Goal: Information Seeking & Learning: Learn about a topic

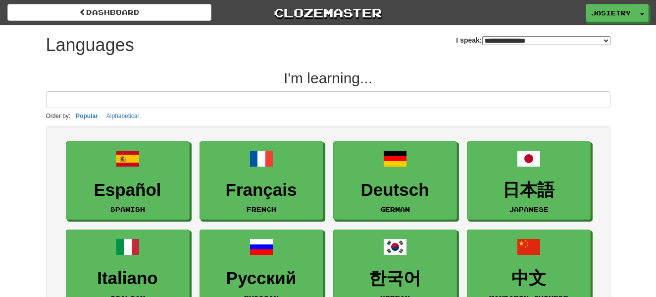
select select "*******"
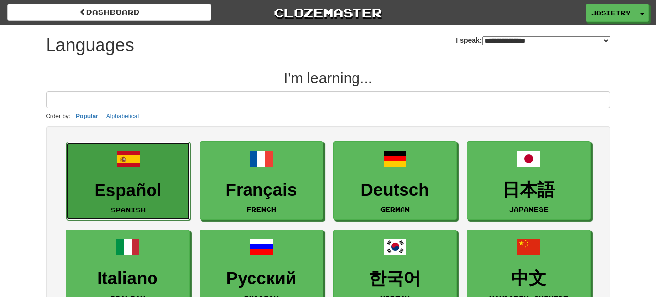
click at [154, 192] on h3 "Español" at bounding box center [128, 190] width 113 height 19
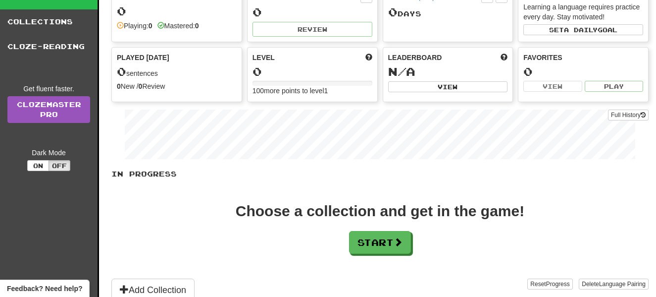
scroll to position [79, 0]
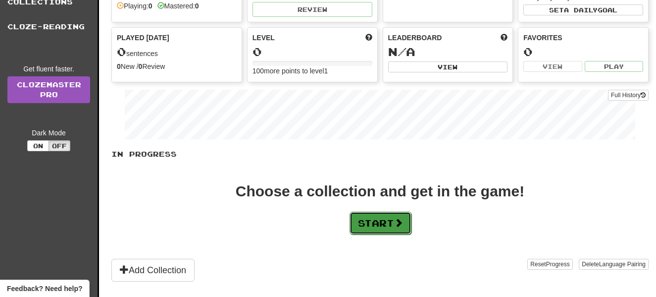
click at [352, 226] on button "Start" at bounding box center [381, 222] width 62 height 23
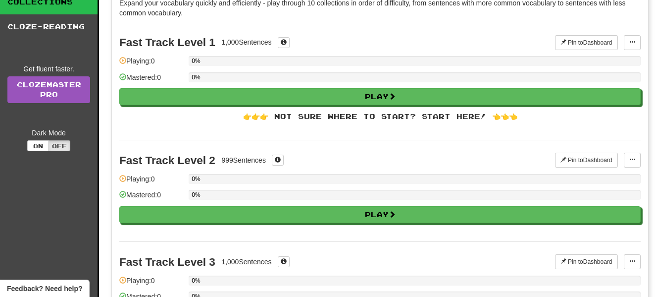
scroll to position [0, 0]
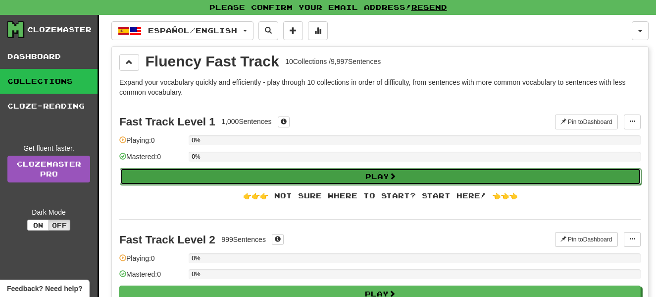
click at [323, 179] on button "Play" at bounding box center [380, 176] width 521 height 17
select select "**"
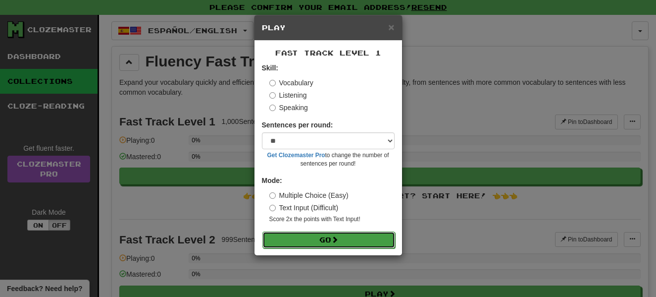
click at [329, 241] on button "Go" at bounding box center [328, 239] width 133 height 17
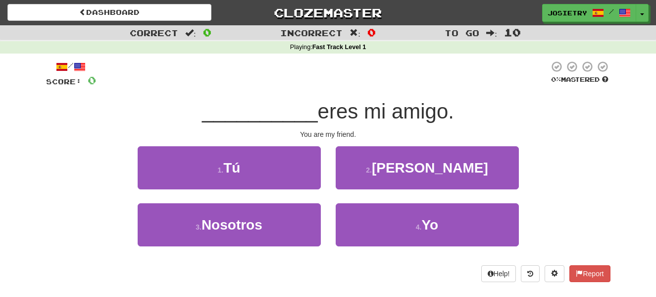
scroll to position [20, 0]
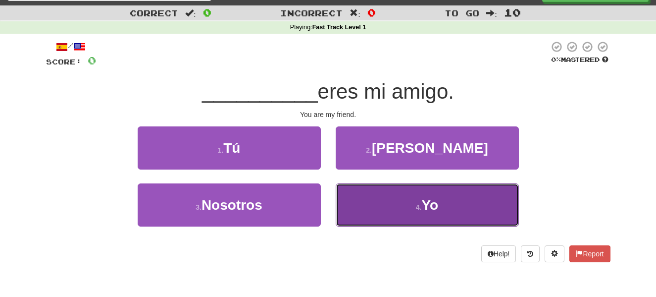
click at [391, 202] on button "4 . Yo" at bounding box center [427, 204] width 183 height 43
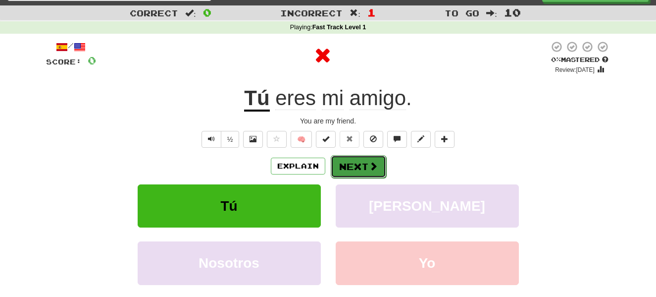
click at [343, 168] on button "Next" at bounding box center [358, 166] width 55 height 23
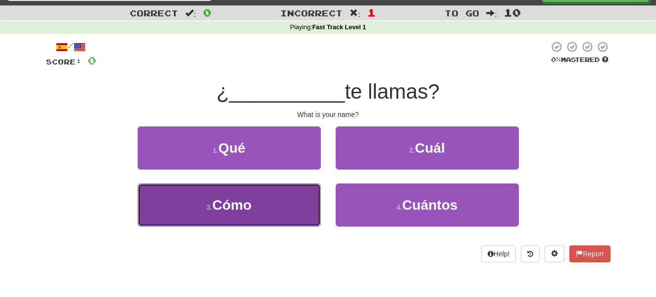
click at [247, 202] on span "Cómo" at bounding box center [231, 204] width 39 height 15
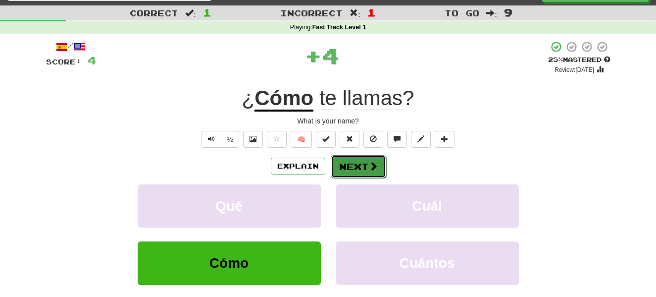
click at [364, 166] on button "Next" at bounding box center [358, 166] width 55 height 23
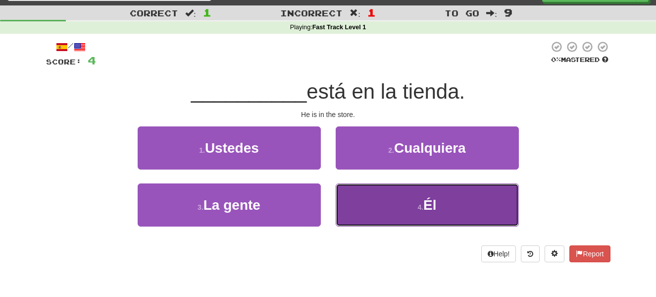
click at [454, 207] on button "4 . Él" at bounding box center [427, 204] width 183 height 43
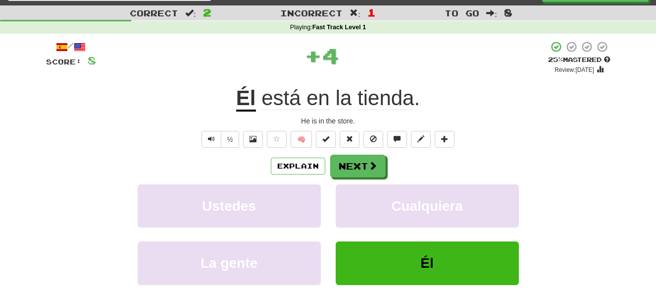
click at [351, 183] on div "Explain Next Ustedes Cualquiera La gente Él Learn more: Ustedes Cualquiera La g…" at bounding box center [328, 233] width 564 height 159
click at [349, 166] on button "Next" at bounding box center [358, 166] width 55 height 23
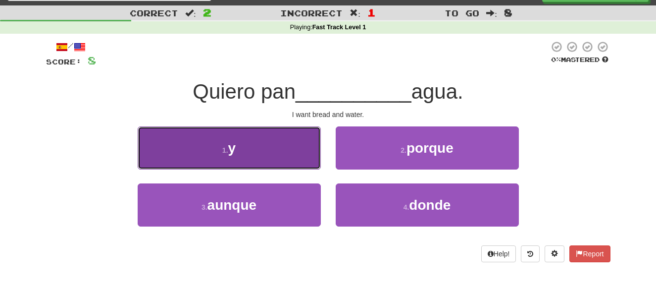
click at [249, 148] on button "1 . y" at bounding box center [229, 147] width 183 height 43
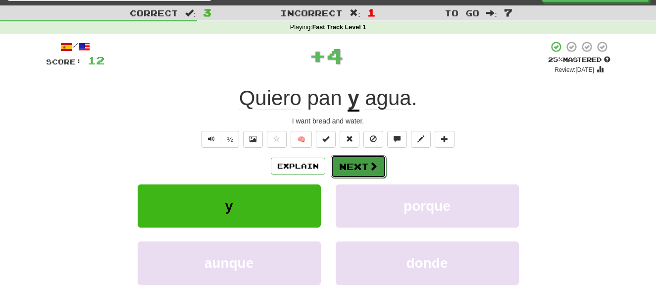
click at [362, 170] on button "Next" at bounding box center [358, 166] width 55 height 23
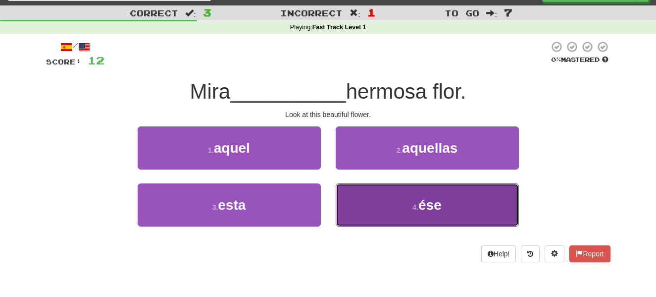
click at [407, 218] on button "4 . ése" at bounding box center [427, 204] width 183 height 43
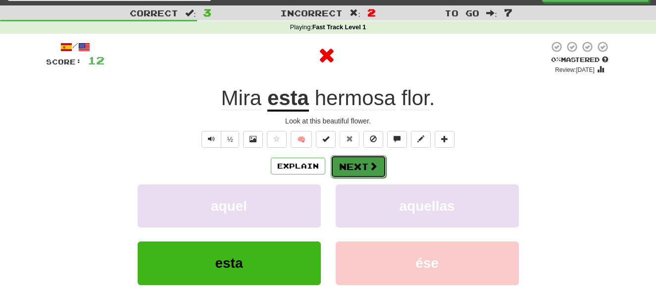
click at [354, 160] on button "Next" at bounding box center [358, 166] width 55 height 23
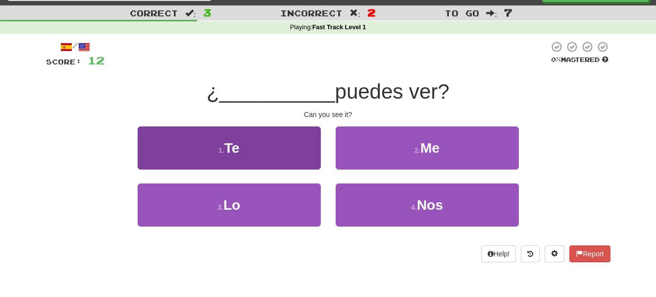
scroll to position [279, 0]
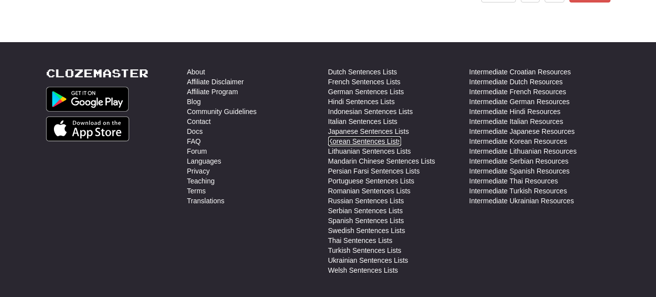
click at [360, 141] on link "Korean Sentences Lists" at bounding box center [364, 141] width 73 height 10
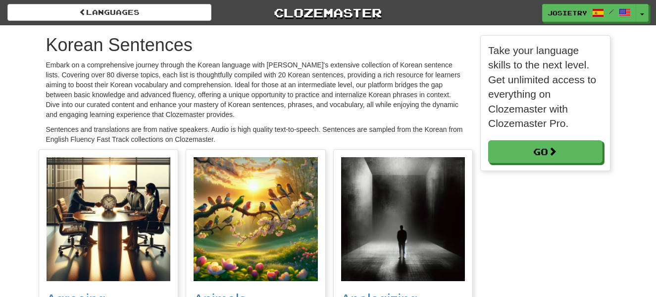
scroll to position [136, 130]
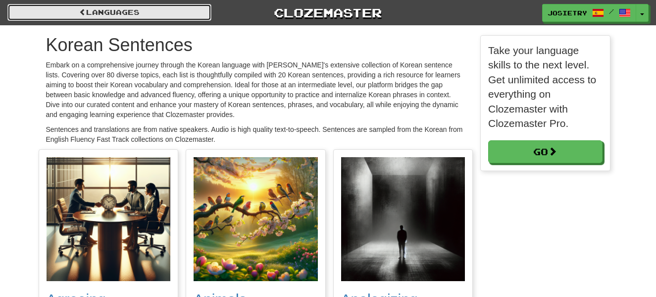
click at [130, 13] on link "Languages" at bounding box center [109, 12] width 204 height 17
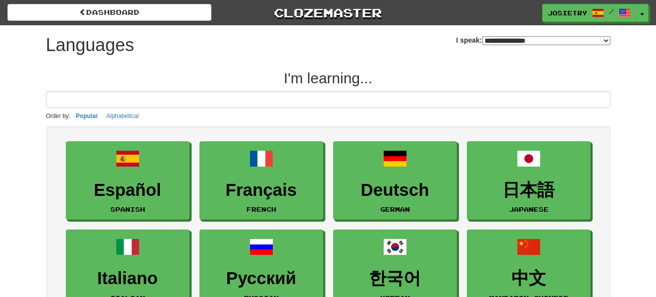
select select "*******"
click at [290, 111] on p "Order by: Popular Alphabetical" at bounding box center [328, 115] width 564 height 11
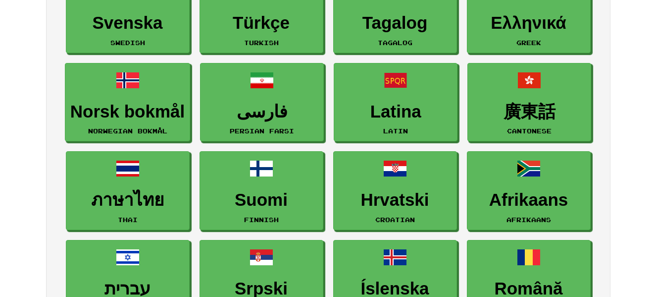
scroll to position [436, 0]
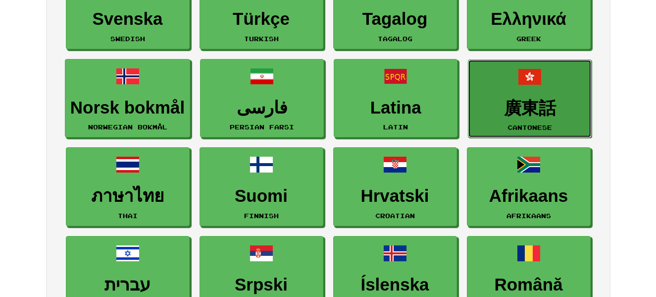
click at [572, 125] on link "廣東話 Cantonese" at bounding box center [530, 98] width 124 height 79
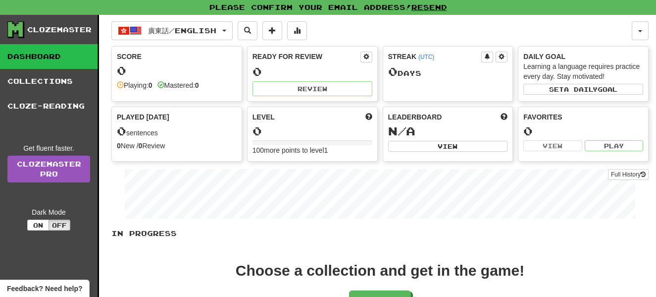
click at [386, 254] on div "In Progress Choose a collection and get in the game! Start Add Collection Reset…" at bounding box center [379, 294] width 537 height 132
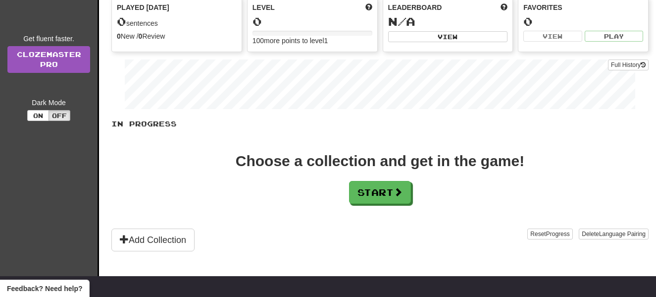
scroll to position [116, 0]
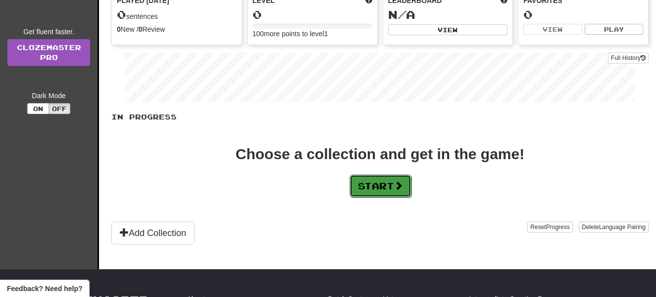
click at [374, 178] on button "Start" at bounding box center [381, 185] width 62 height 23
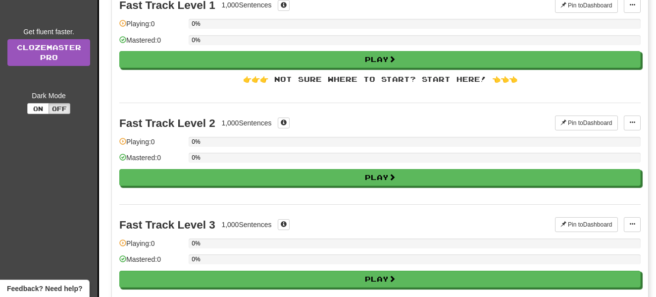
scroll to position [0, 0]
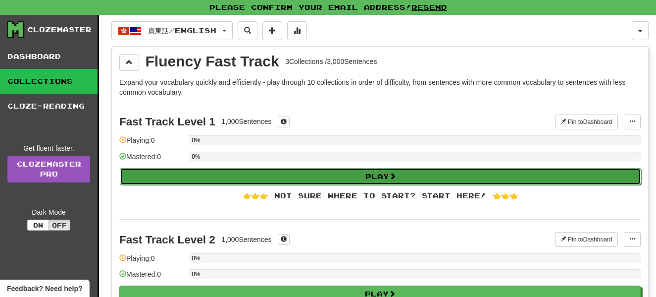
click at [340, 170] on button "Play" at bounding box center [380, 176] width 521 height 17
select select "**"
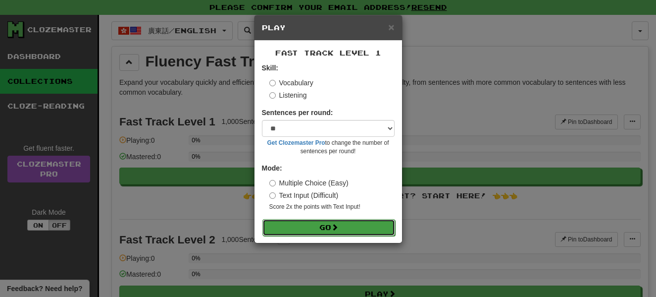
click at [326, 223] on button "Go" at bounding box center [328, 227] width 133 height 17
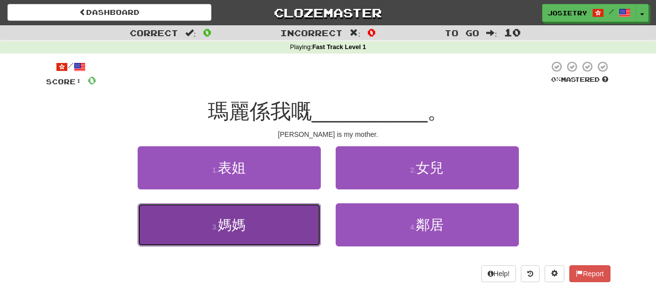
click at [283, 214] on button "3 . 媽媽" at bounding box center [229, 224] width 183 height 43
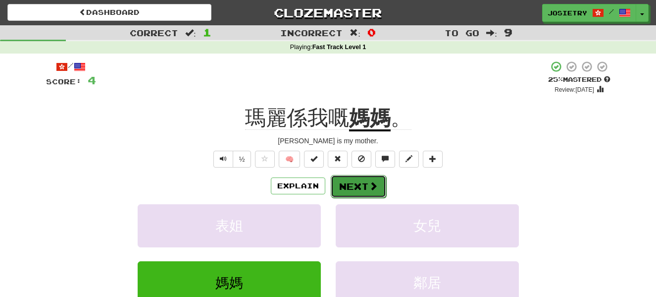
click at [358, 187] on button "Next" at bounding box center [358, 186] width 55 height 23
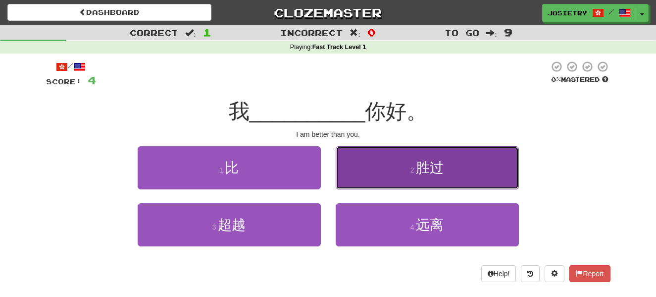
click at [355, 170] on button "2 . 胜过" at bounding box center [427, 167] width 183 height 43
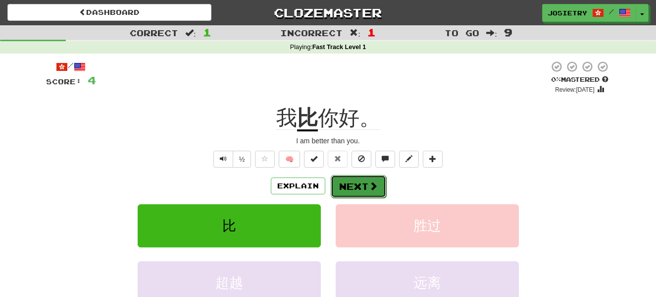
click at [350, 186] on button "Next" at bounding box center [358, 186] width 55 height 23
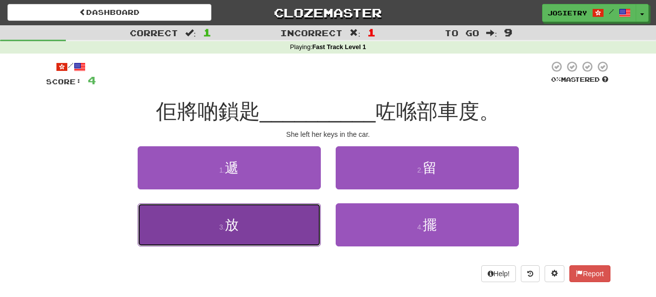
click at [266, 218] on button "3 . 放" at bounding box center [229, 224] width 183 height 43
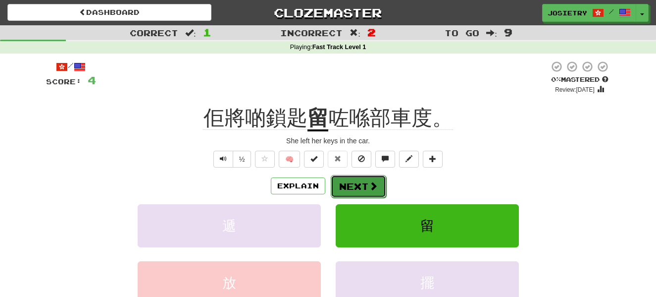
click at [361, 187] on button "Next" at bounding box center [358, 186] width 55 height 23
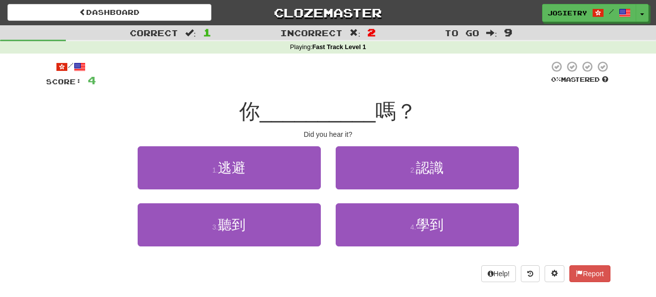
click at [350, 96] on div "/ Score: 4 0 % Mastered 你 __________ 嗎？ Did you hear it? 1 . 逃避 2 . 認識 3 . 聽到 4…" at bounding box center [328, 170] width 564 height 221
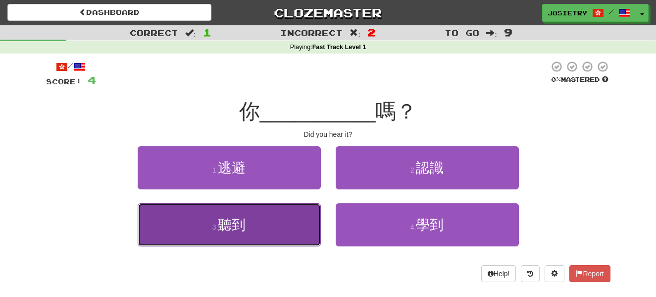
click at [287, 223] on button "3 . 聽到" at bounding box center [229, 224] width 183 height 43
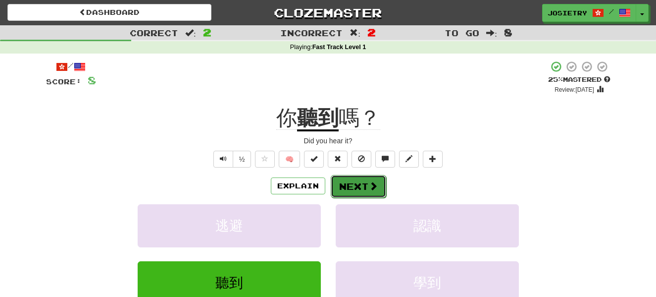
click at [346, 187] on button "Next" at bounding box center [358, 186] width 55 height 23
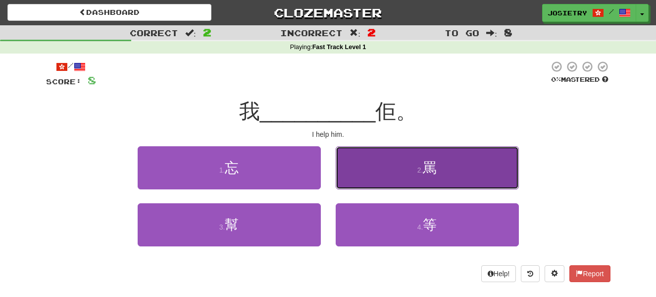
click at [360, 176] on button "2 . 罵" at bounding box center [427, 167] width 183 height 43
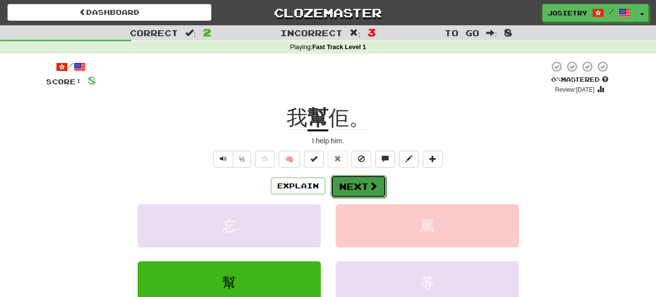
click at [360, 176] on button "Next" at bounding box center [358, 186] width 55 height 23
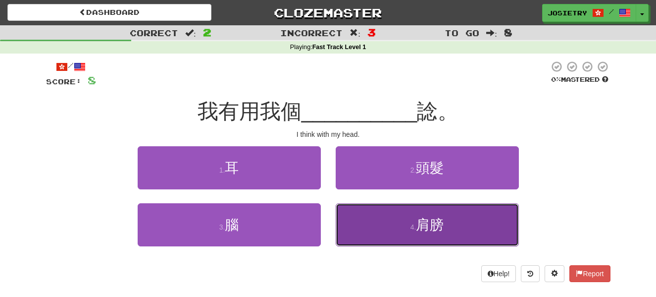
click at [396, 211] on button "4 . 肩膀" at bounding box center [427, 224] width 183 height 43
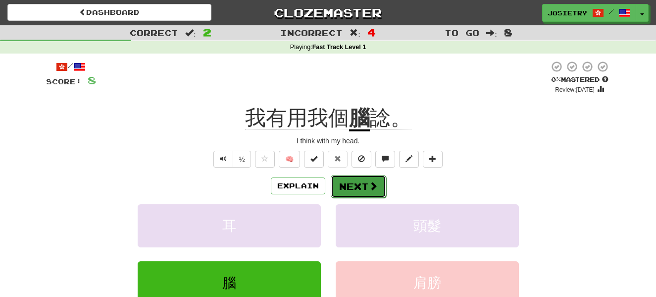
click at [345, 187] on button "Next" at bounding box center [358, 186] width 55 height 23
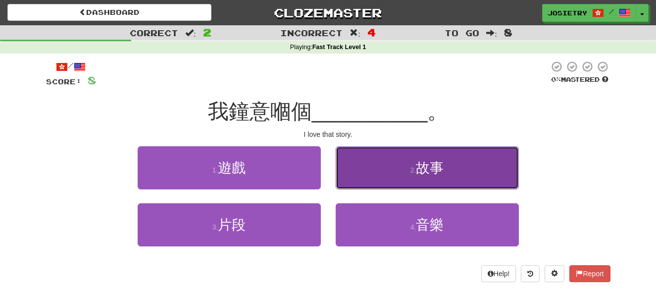
click at [405, 169] on button "2 . 故事" at bounding box center [427, 167] width 183 height 43
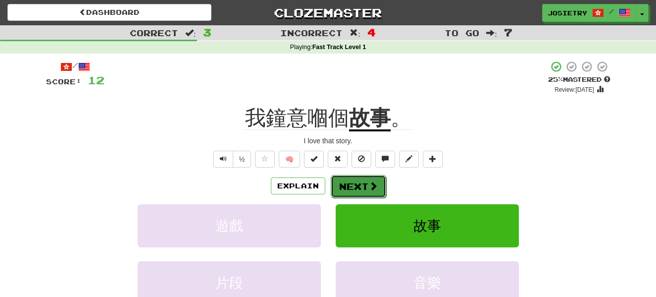
click at [346, 185] on button "Next" at bounding box center [358, 186] width 55 height 23
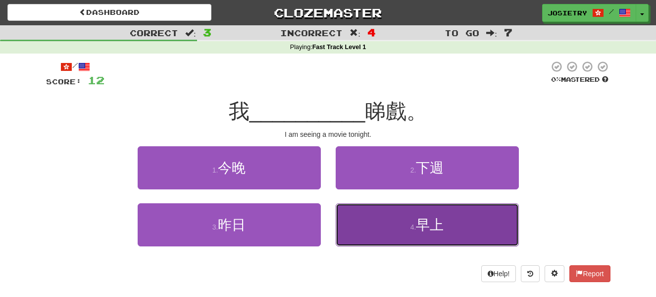
click at [386, 226] on button "4 . 早上" at bounding box center [427, 224] width 183 height 43
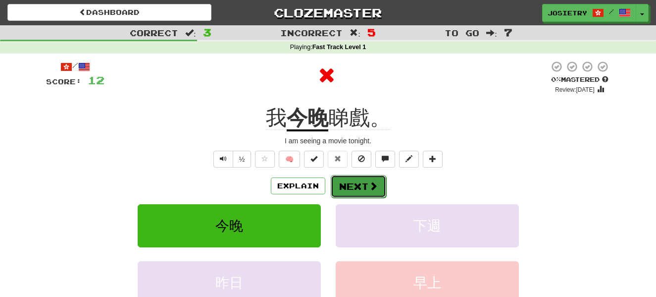
click at [369, 183] on span at bounding box center [373, 185] width 9 height 9
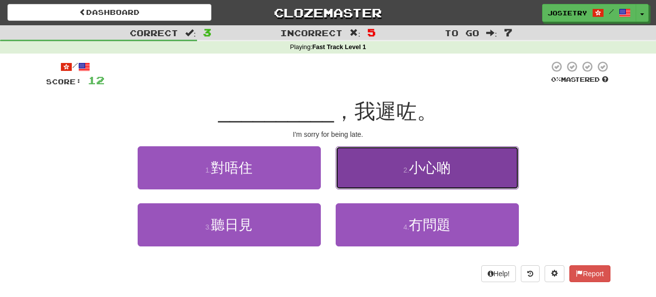
click at [371, 175] on button "2 . 小心啲" at bounding box center [427, 167] width 183 height 43
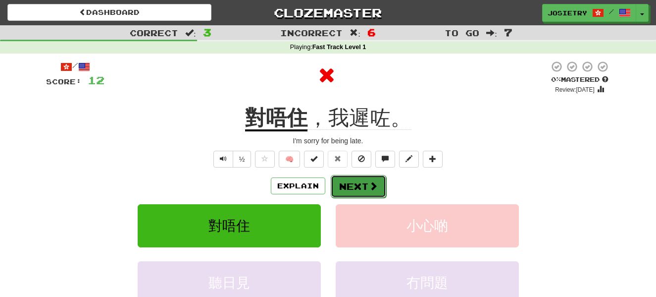
click at [352, 184] on button "Next" at bounding box center [358, 186] width 55 height 23
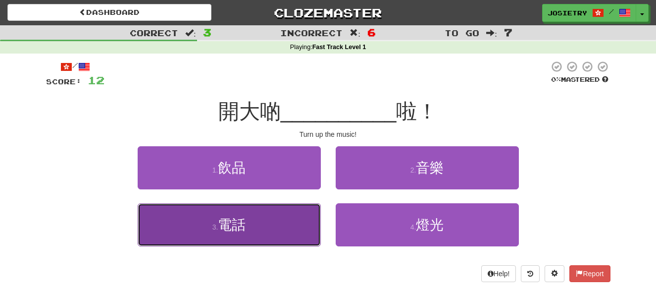
click at [251, 213] on button "3 . 電話" at bounding box center [229, 224] width 183 height 43
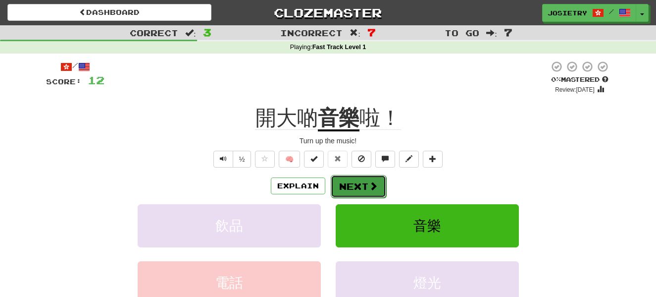
click at [366, 188] on button "Next" at bounding box center [358, 186] width 55 height 23
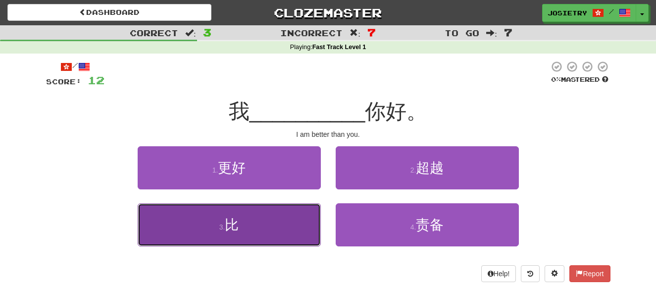
click at [278, 218] on button "3 . 比" at bounding box center [229, 224] width 183 height 43
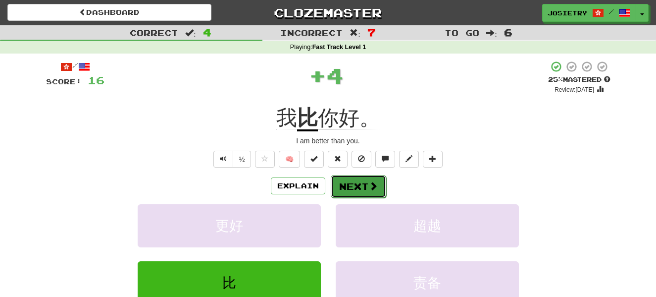
click at [369, 184] on span at bounding box center [373, 185] width 9 height 9
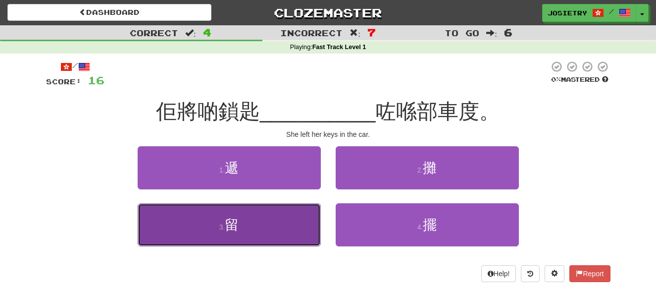
click at [298, 216] on button "3 . 留" at bounding box center [229, 224] width 183 height 43
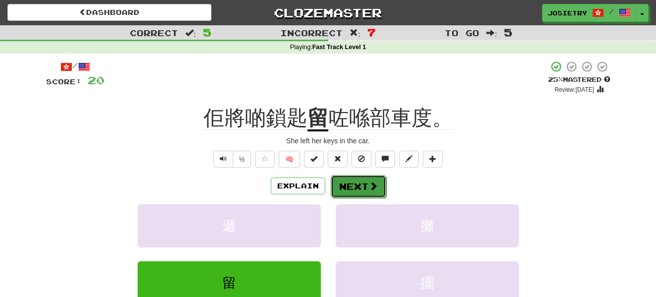
click at [356, 184] on button "Next" at bounding box center [358, 186] width 55 height 23
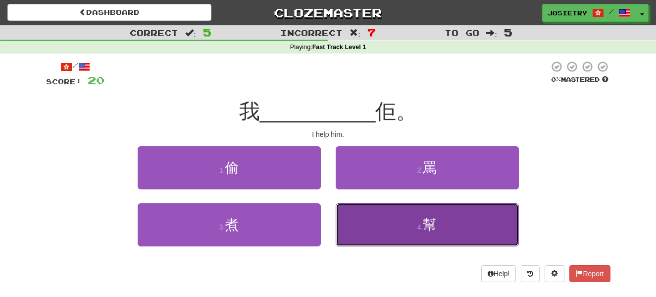
click at [372, 224] on button "4 . 幫" at bounding box center [427, 224] width 183 height 43
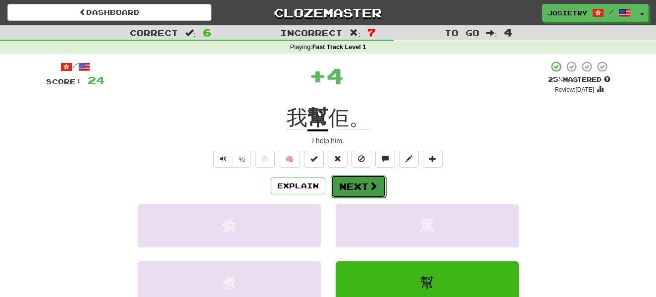
click at [350, 185] on button "Next" at bounding box center [358, 186] width 55 height 23
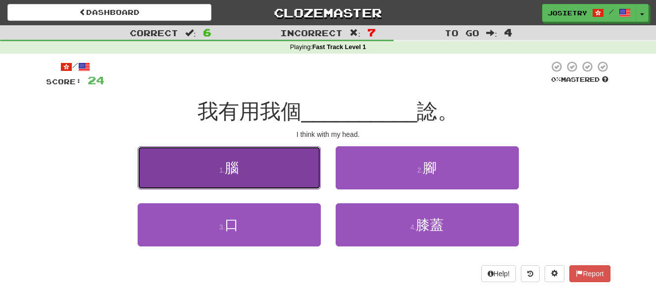
click at [285, 162] on button "1 . 腦" at bounding box center [229, 167] width 183 height 43
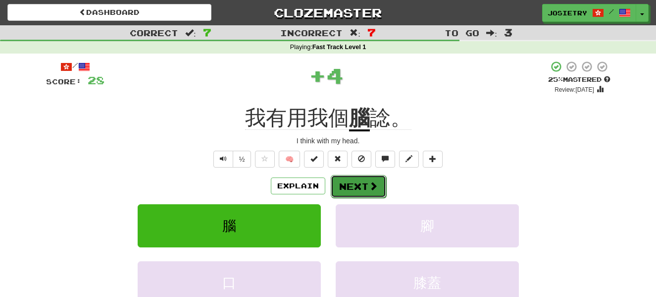
click at [364, 185] on button "Next" at bounding box center [358, 186] width 55 height 23
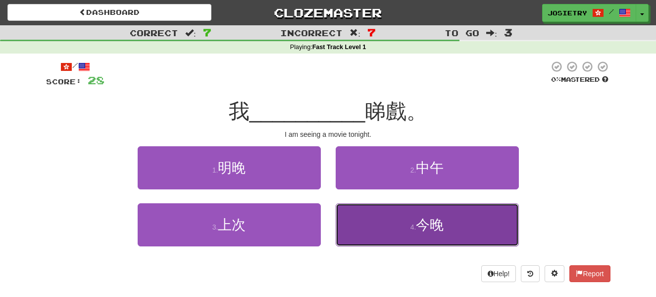
click at [362, 213] on button "4 . 今晚" at bounding box center [427, 224] width 183 height 43
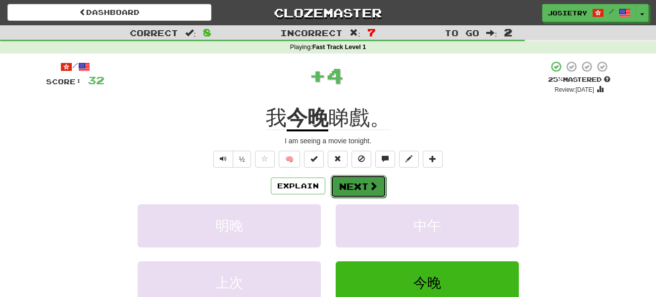
click at [358, 186] on button "Next" at bounding box center [358, 186] width 55 height 23
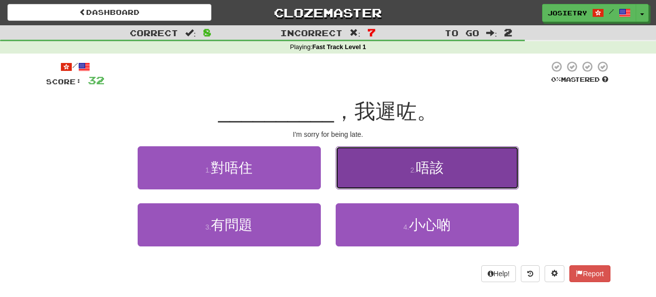
click at [356, 174] on button "2 . 唔該" at bounding box center [427, 167] width 183 height 43
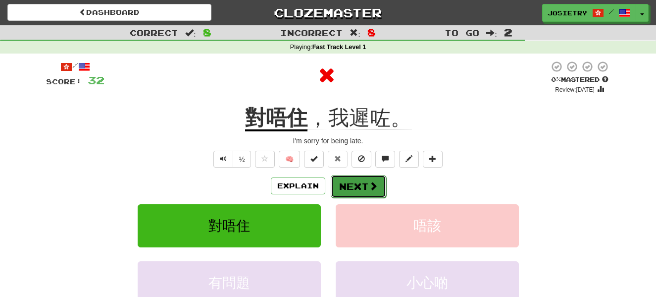
click at [355, 187] on button "Next" at bounding box center [358, 186] width 55 height 23
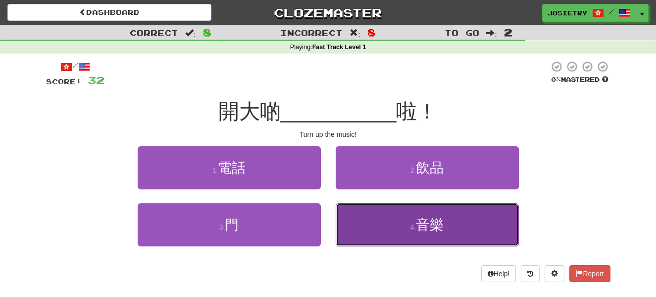
click at [401, 226] on button "4 . 音樂" at bounding box center [427, 224] width 183 height 43
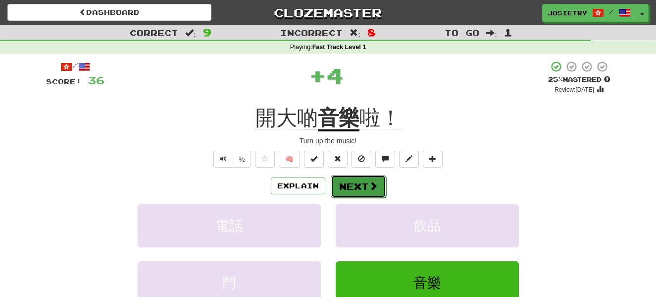
click at [364, 180] on button "Next" at bounding box center [358, 186] width 55 height 23
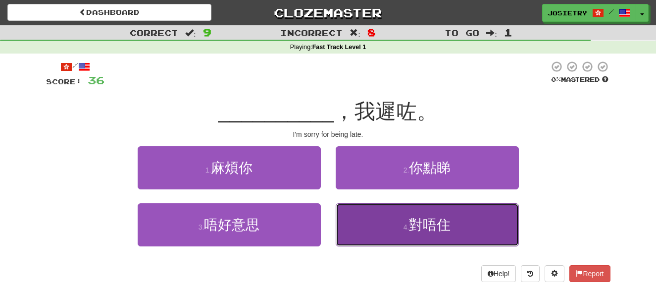
click at [370, 220] on button "4 . 對唔住" at bounding box center [427, 224] width 183 height 43
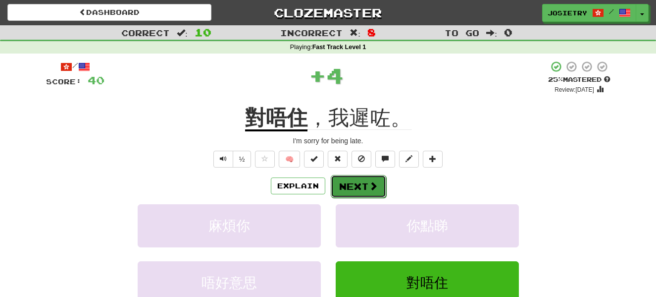
click at [354, 186] on button "Next" at bounding box center [358, 186] width 55 height 23
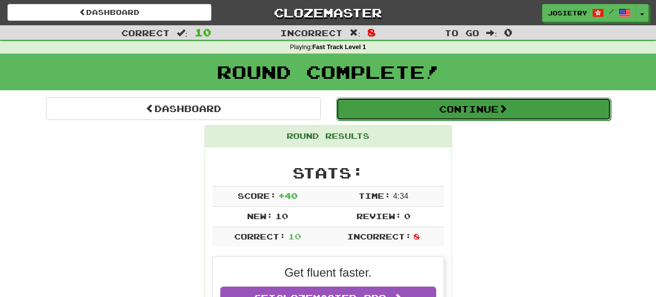
click at [406, 117] on button "Continue" at bounding box center [473, 109] width 275 height 23
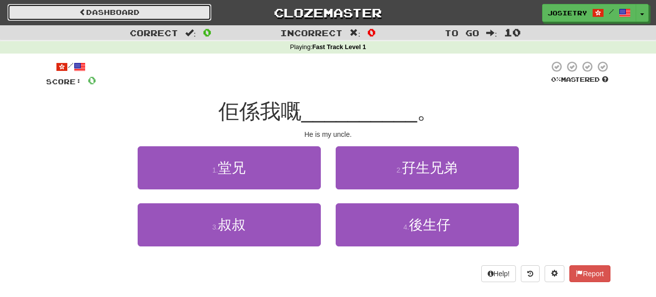
click at [167, 14] on link "Dashboard" at bounding box center [109, 12] width 204 height 17
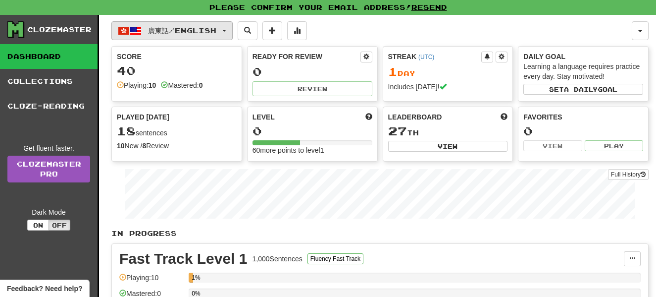
click at [214, 23] on button "廣東話 / English" at bounding box center [171, 30] width 121 height 19
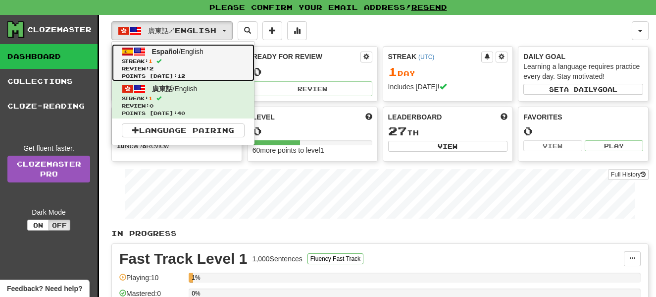
click at [190, 60] on span "Streak: 1" at bounding box center [183, 60] width 123 height 7
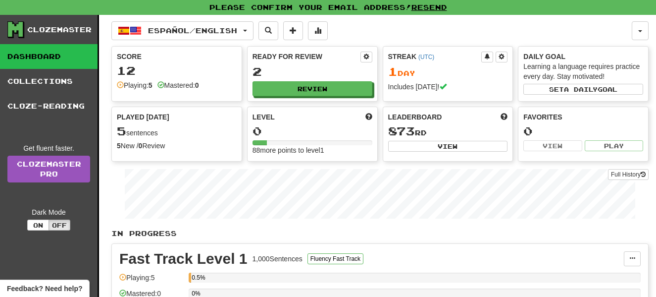
click at [326, 237] on p "In Progress" at bounding box center [379, 233] width 537 height 10
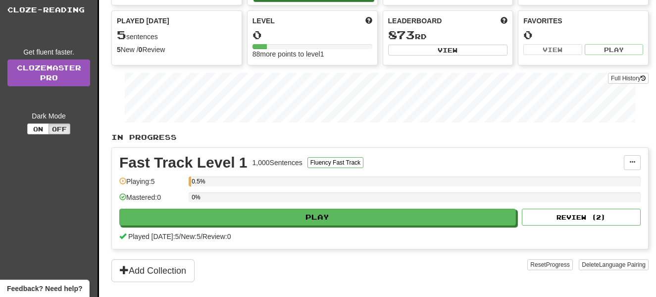
scroll to position [99, 0]
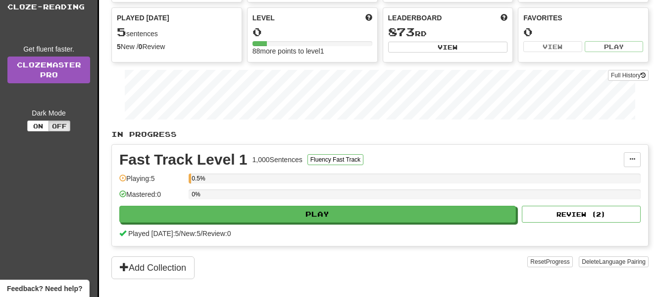
click at [455, 137] on p "In Progress" at bounding box center [379, 134] width 537 height 10
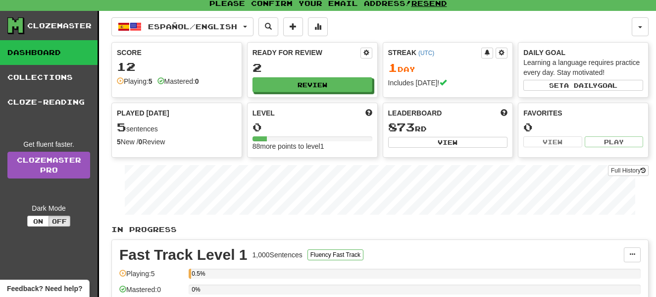
scroll to position [0, 0]
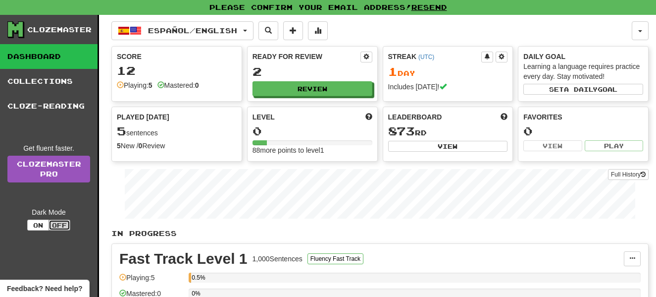
click at [66, 228] on button "Off" at bounding box center [60, 224] width 22 height 11
click at [364, 38] on div "Español / English Español / English Streak: 1 Review: 2 Points today: 12 廣東話 / …" at bounding box center [371, 30] width 520 height 19
click at [441, 246] on div "Fast Track Level 1 1,000 Sentences Fluency Fast Track Manage Sentences Unpin fr…" at bounding box center [380, 294] width 536 height 101
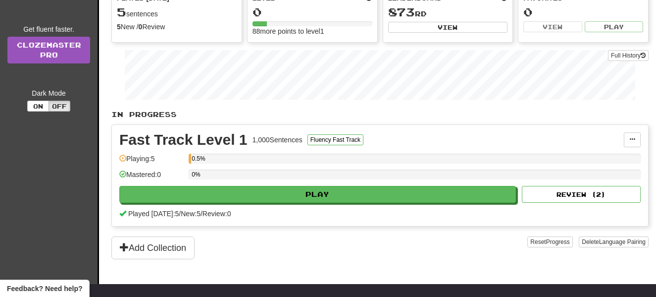
scroll to position [139, 0]
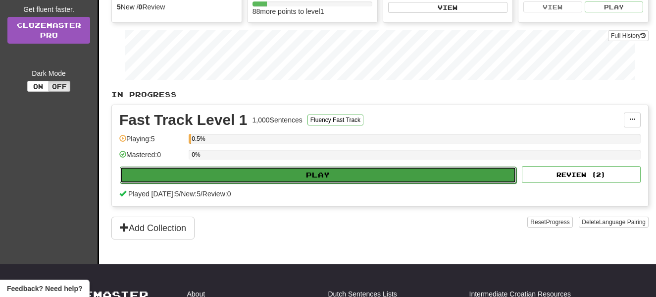
click at [403, 176] on button "Play" at bounding box center [318, 174] width 397 height 17
select select "**"
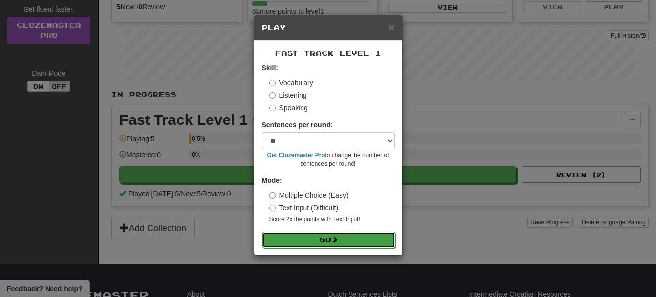
click at [346, 237] on button "Go" at bounding box center [328, 239] width 133 height 17
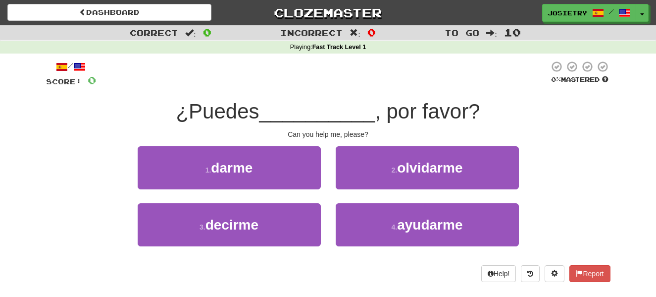
click at [75, 66] on div "/" at bounding box center [71, 66] width 50 height 12
click at [70, 65] on div "/" at bounding box center [71, 66] width 50 height 12
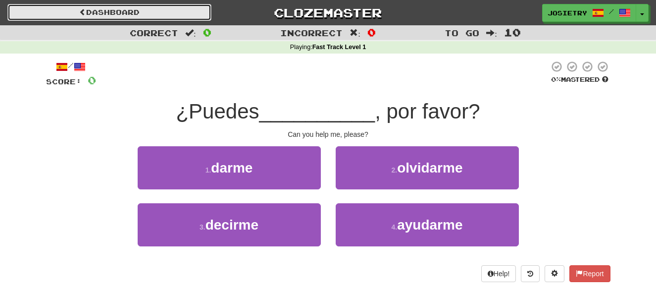
click at [36, 7] on link "Dashboard" at bounding box center [109, 12] width 204 height 17
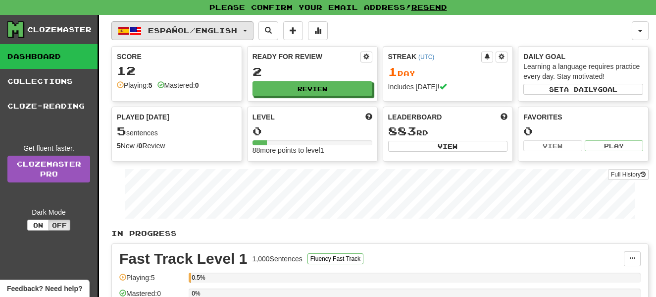
click at [141, 26] on span "button" at bounding box center [136, 31] width 12 height 12
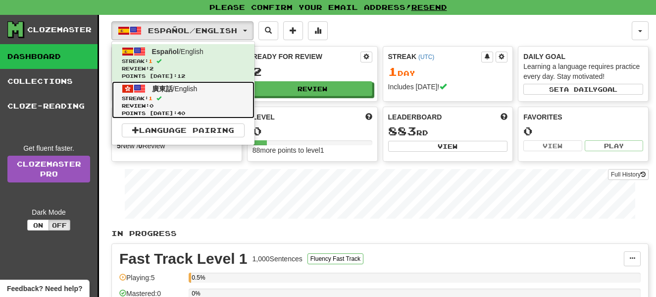
click at [148, 102] on span "Review: 0" at bounding box center [183, 105] width 123 height 7
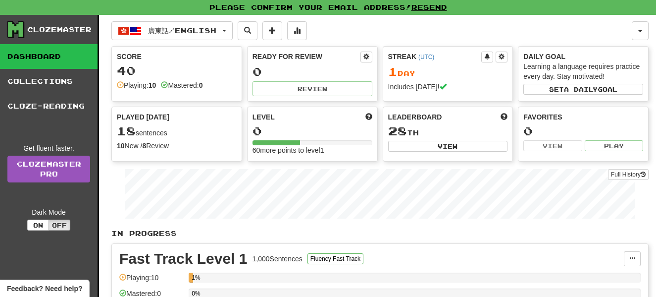
click at [314, 228] on p "In Progress" at bounding box center [379, 233] width 537 height 10
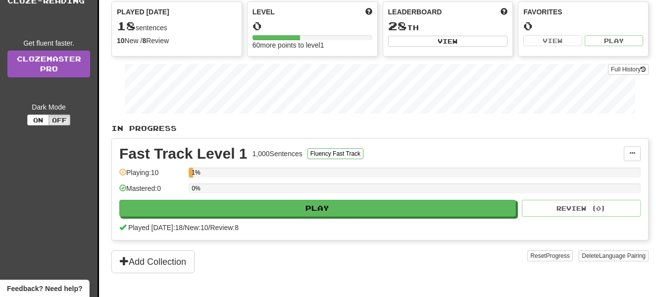
scroll to position [119, 0]
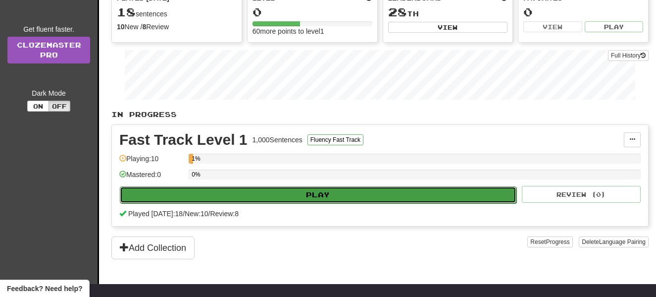
click at [347, 195] on button "Play" at bounding box center [318, 194] width 397 height 17
select select "**"
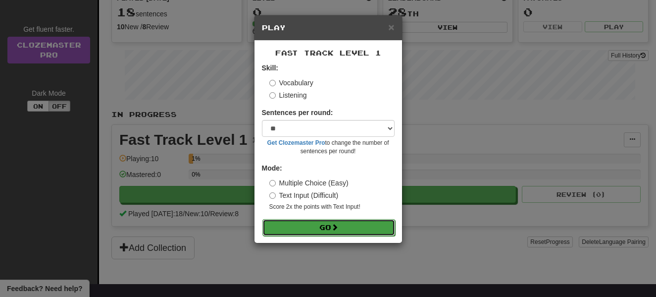
click at [328, 229] on button "Go" at bounding box center [328, 227] width 133 height 17
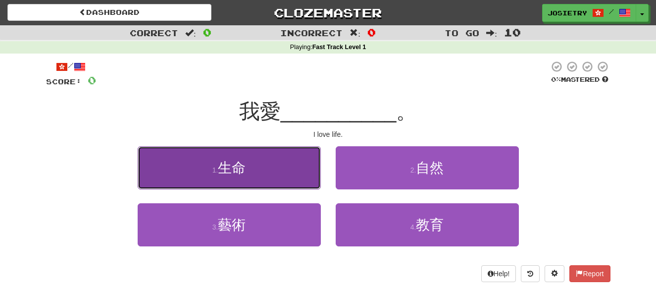
click at [247, 177] on button "1 . 生命" at bounding box center [229, 167] width 183 height 43
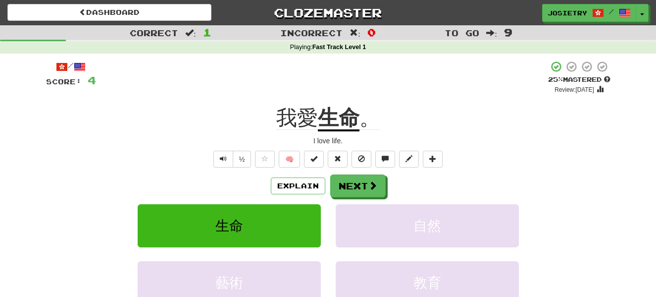
click at [247, 177] on div "Explain Next" at bounding box center [328, 185] width 564 height 23
click at [372, 179] on button "Next" at bounding box center [358, 186] width 55 height 23
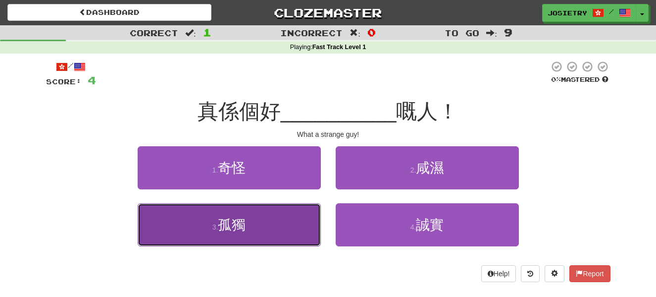
click at [289, 221] on button "3 . 孤獨" at bounding box center [229, 224] width 183 height 43
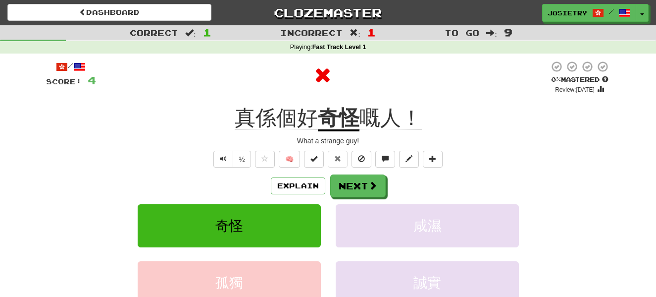
click at [437, 179] on div "Explain Next" at bounding box center [328, 185] width 564 height 23
click at [351, 184] on button "Next" at bounding box center [358, 186] width 55 height 23
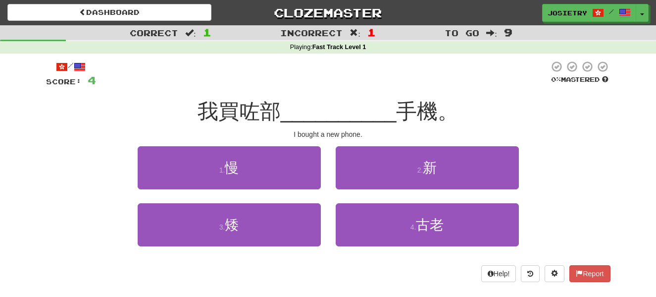
click at [479, 133] on div "I bought a new phone." at bounding box center [328, 134] width 564 height 10
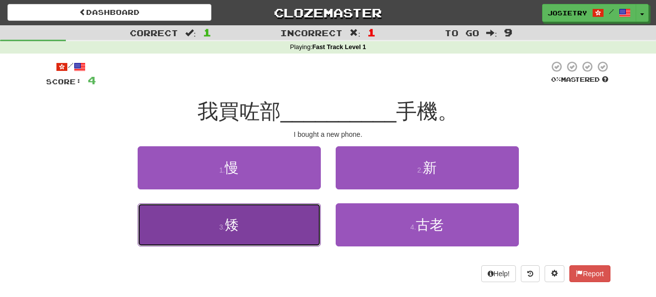
click at [269, 225] on button "3 . 矮" at bounding box center [229, 224] width 183 height 43
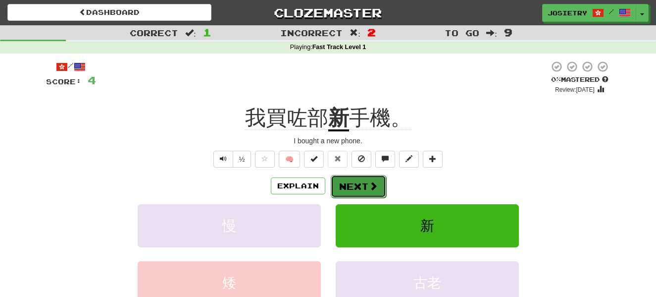
click at [342, 183] on button "Next" at bounding box center [358, 186] width 55 height 23
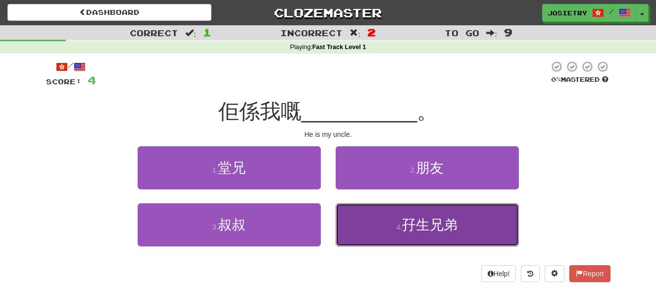
click at [378, 211] on button "4 . 孖生兄弟" at bounding box center [427, 224] width 183 height 43
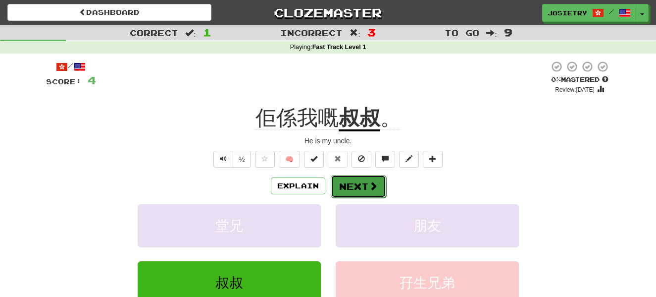
click at [359, 185] on button "Next" at bounding box center [358, 186] width 55 height 23
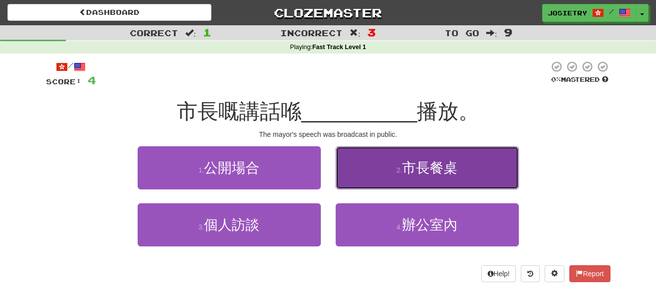
click at [426, 164] on span "市長餐桌" at bounding box center [429, 167] width 55 height 15
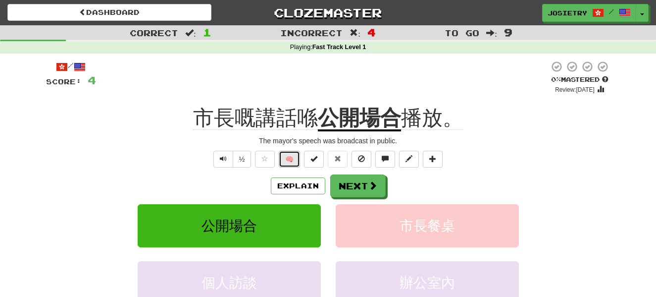
click at [285, 158] on button "🧠" at bounding box center [289, 159] width 21 height 17
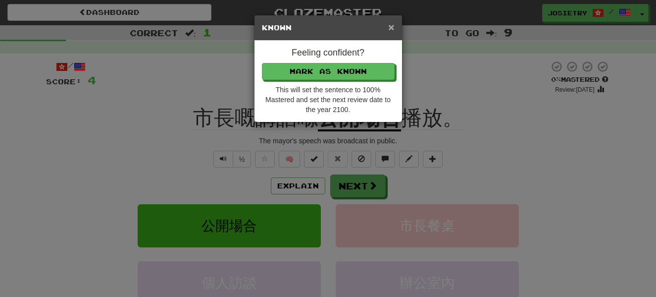
click at [391, 29] on span "×" at bounding box center [391, 26] width 6 height 11
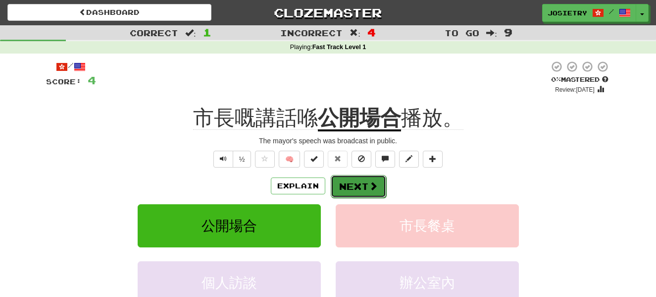
click at [370, 188] on span at bounding box center [373, 185] width 9 height 9
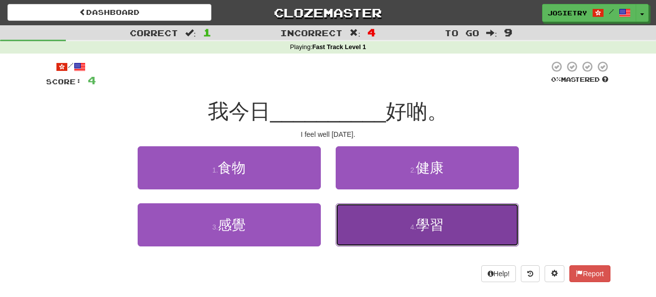
click at [398, 223] on button "4 . 學習" at bounding box center [427, 224] width 183 height 43
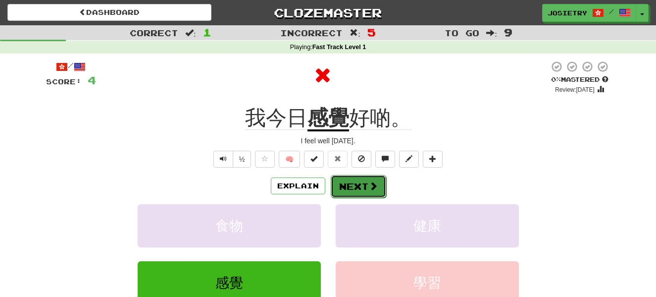
click at [367, 189] on button "Next" at bounding box center [358, 186] width 55 height 23
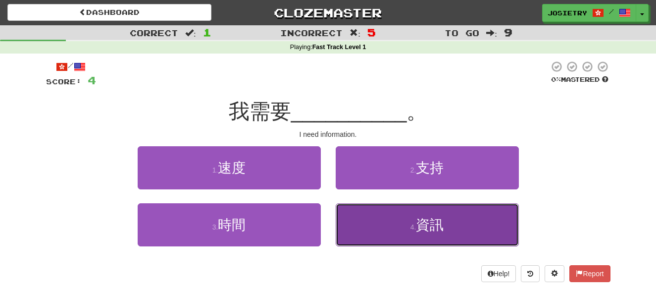
click at [375, 225] on button "4 . 資訊" at bounding box center [427, 224] width 183 height 43
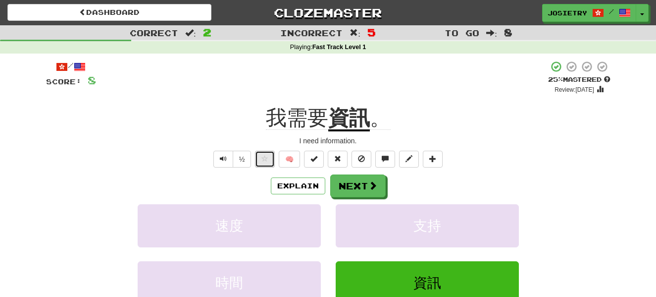
click at [263, 159] on span at bounding box center [264, 158] width 7 height 7
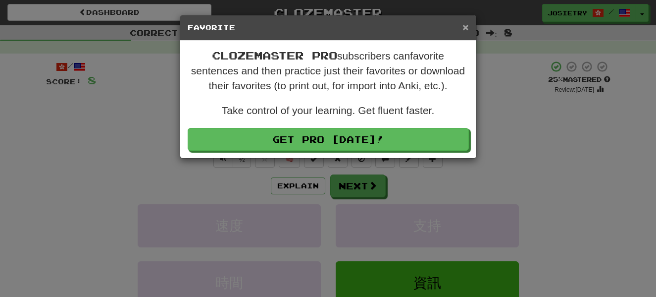
click at [463, 27] on span "×" at bounding box center [465, 26] width 6 height 11
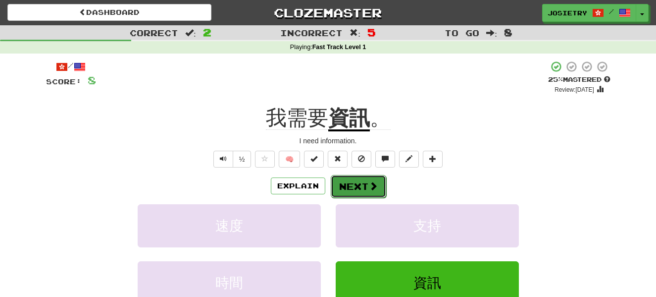
click at [357, 187] on button "Next" at bounding box center [358, 186] width 55 height 23
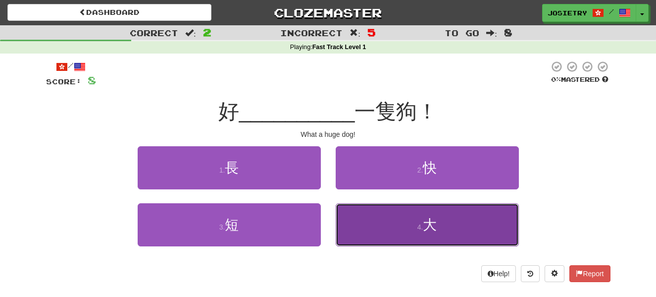
click at [400, 211] on button "4 . 大" at bounding box center [427, 224] width 183 height 43
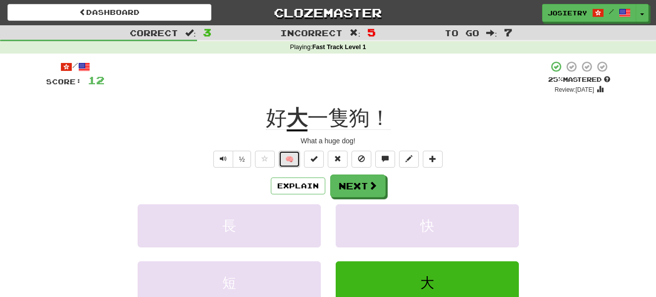
click at [287, 155] on button "🧠" at bounding box center [289, 159] width 21 height 17
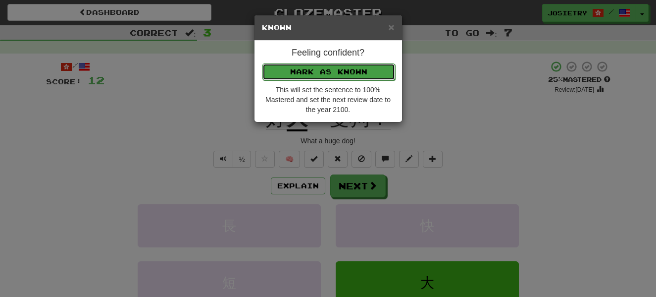
click at [347, 71] on button "Mark as Known" at bounding box center [328, 71] width 133 height 17
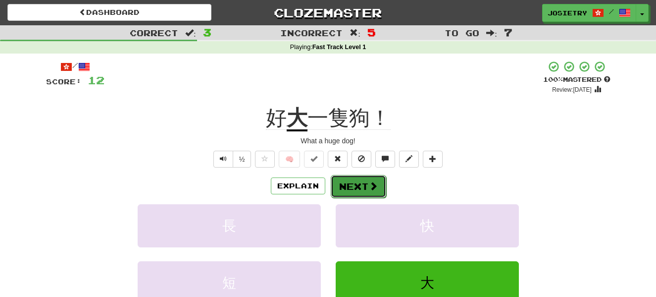
click at [359, 185] on button "Next" at bounding box center [358, 186] width 55 height 23
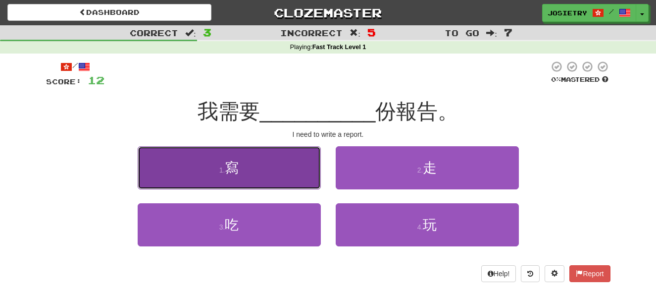
click at [281, 173] on button "1 . 寫" at bounding box center [229, 167] width 183 height 43
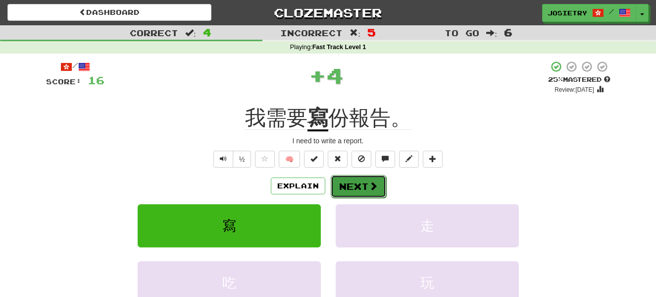
click at [352, 187] on button "Next" at bounding box center [358, 186] width 55 height 23
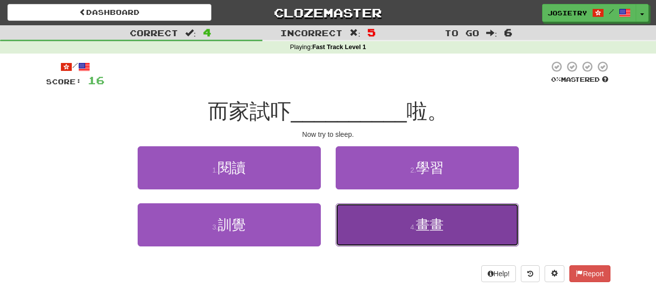
click at [382, 223] on button "4 . 畫畫" at bounding box center [427, 224] width 183 height 43
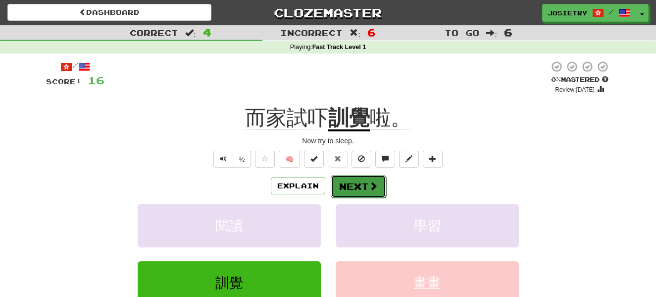
click at [346, 185] on button "Next" at bounding box center [358, 186] width 55 height 23
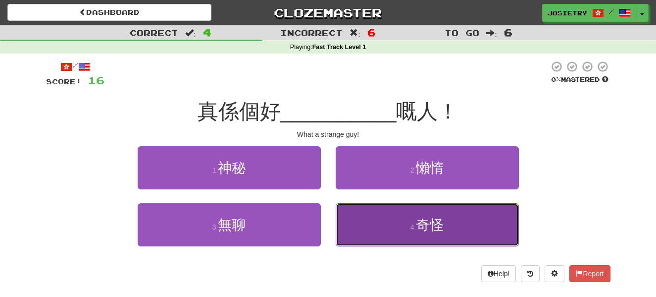
click at [397, 219] on button "4 . 奇怪" at bounding box center [427, 224] width 183 height 43
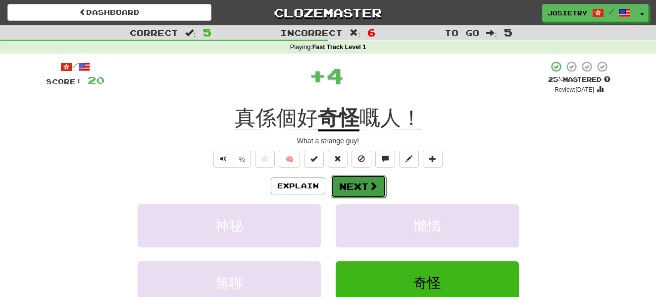
click at [353, 187] on button "Next" at bounding box center [358, 186] width 55 height 23
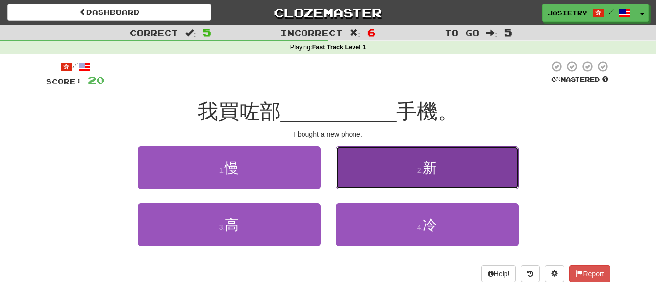
click at [351, 170] on button "2 . 新" at bounding box center [427, 167] width 183 height 43
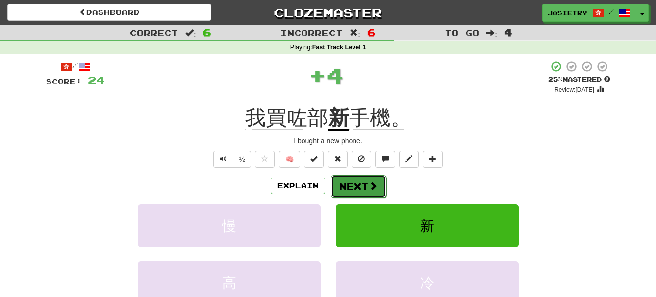
click at [355, 183] on button "Next" at bounding box center [358, 186] width 55 height 23
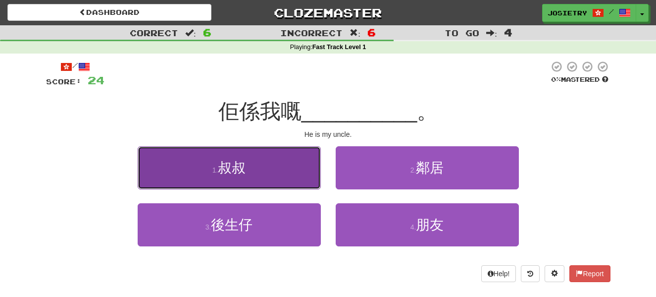
click at [255, 174] on button "1 . 叔叔" at bounding box center [229, 167] width 183 height 43
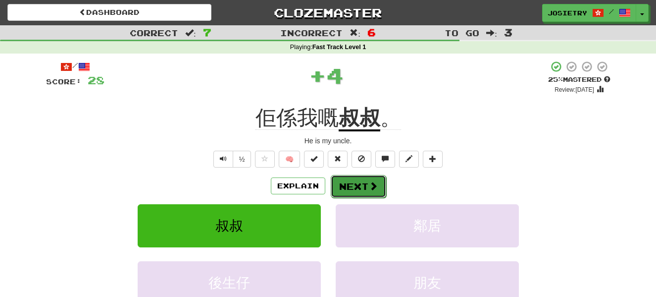
click at [355, 184] on button "Next" at bounding box center [358, 186] width 55 height 23
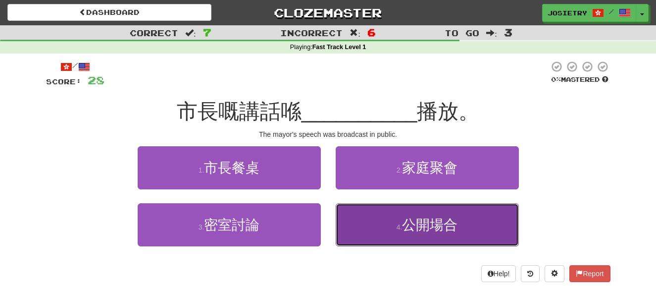
click at [370, 222] on button "4 . 公開場合" at bounding box center [427, 224] width 183 height 43
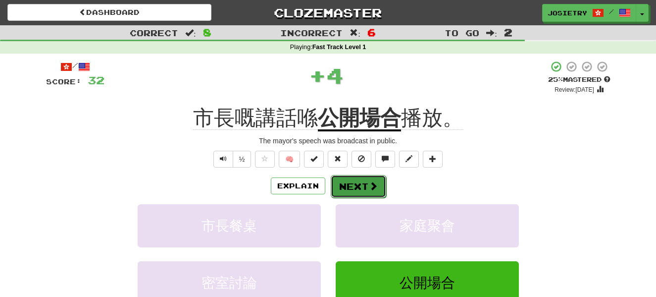
click at [353, 187] on button "Next" at bounding box center [358, 186] width 55 height 23
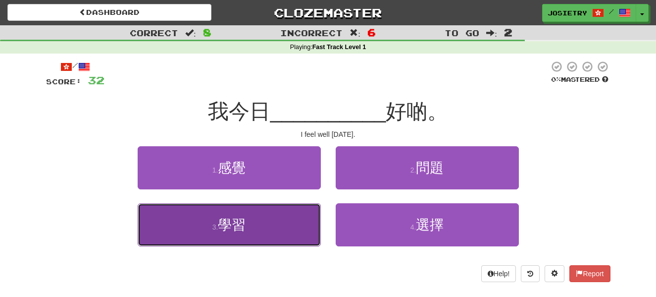
click at [262, 228] on button "3 . 學習" at bounding box center [229, 224] width 183 height 43
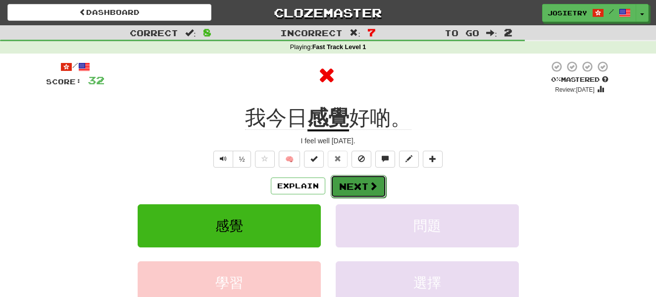
click at [352, 183] on button "Next" at bounding box center [358, 186] width 55 height 23
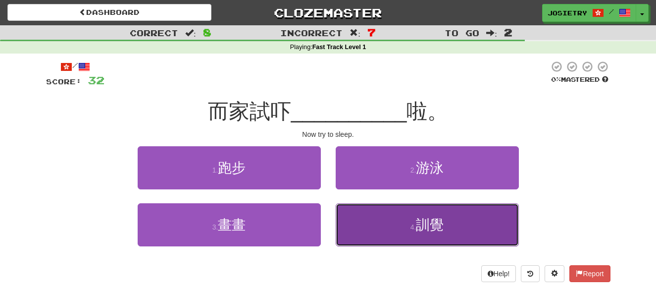
click at [391, 227] on button "4 . 訓覺" at bounding box center [427, 224] width 183 height 43
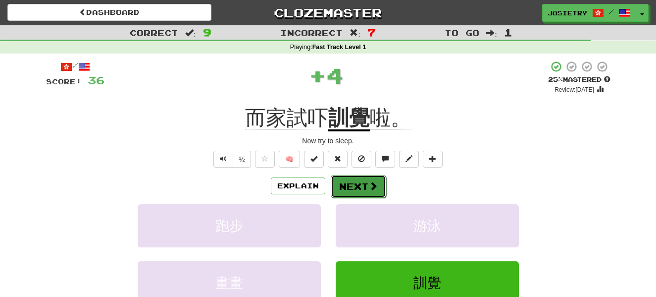
click at [349, 180] on button "Next" at bounding box center [358, 186] width 55 height 23
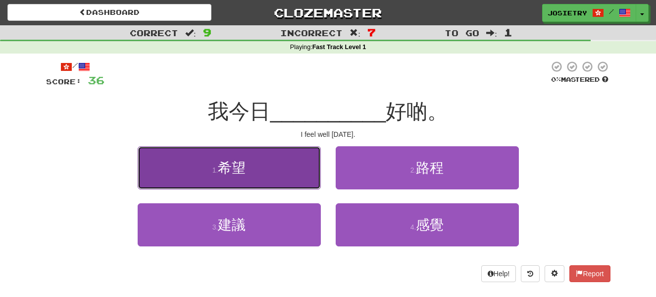
click at [292, 176] on button "1 . 希望" at bounding box center [229, 167] width 183 height 43
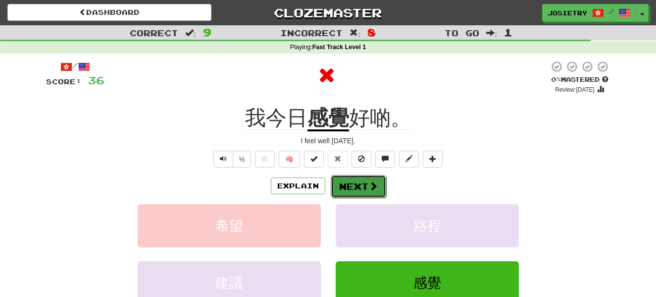
click at [344, 184] on button "Next" at bounding box center [358, 186] width 55 height 23
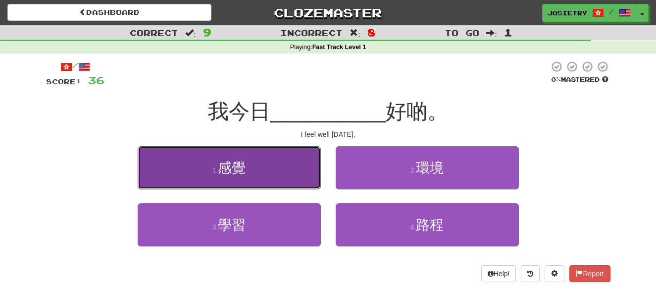
click at [262, 168] on button "1 . 感覺" at bounding box center [229, 167] width 183 height 43
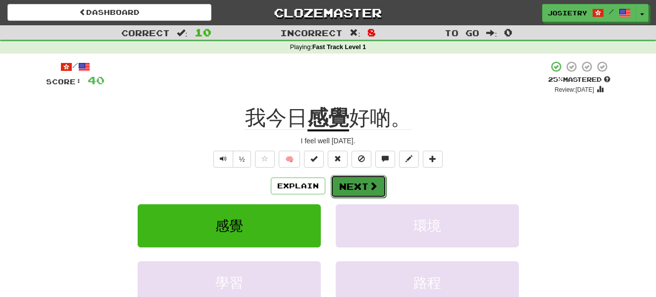
click at [354, 186] on button "Next" at bounding box center [358, 186] width 55 height 23
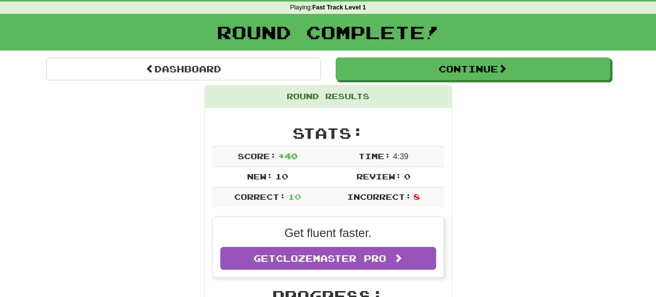
scroll to position [59, 0]
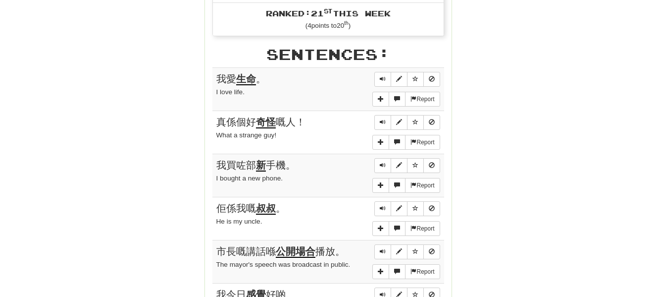
scroll to position [555, 0]
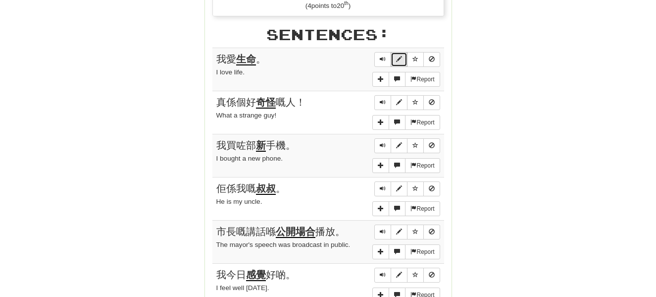
click at [398, 56] on span "Sentence controls" at bounding box center [399, 59] width 6 height 6
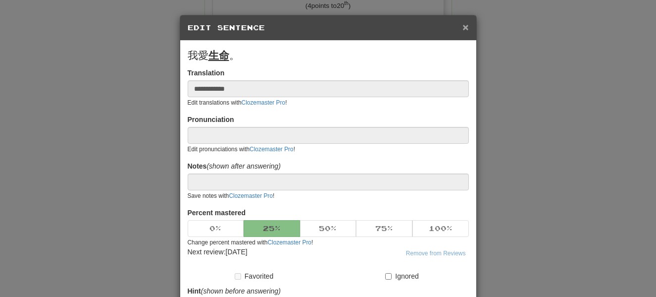
click at [463, 30] on span "×" at bounding box center [465, 26] width 6 height 11
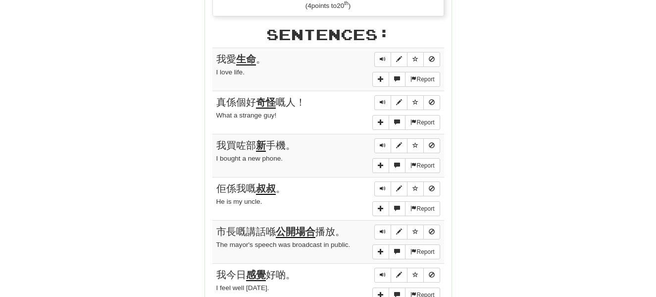
click at [479, 47] on div "Round Results Stats: Score: + 40 Time: 4 : 39 New: 10 Review: 0 Correct: 10 Inc…" at bounding box center [328, 32] width 564 height 924
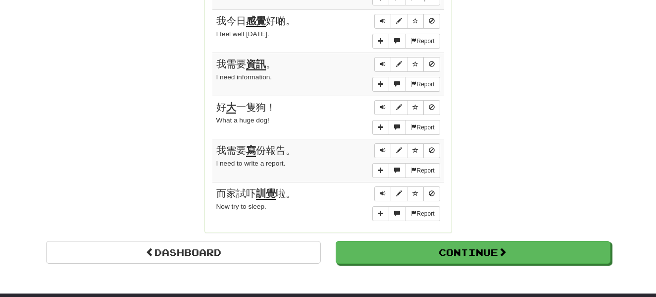
scroll to position [812, 0]
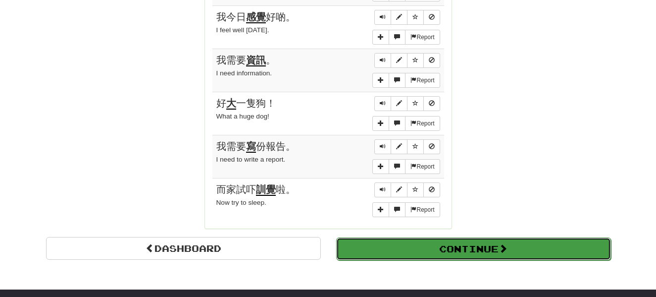
click at [438, 242] on button "Continue" at bounding box center [473, 248] width 275 height 23
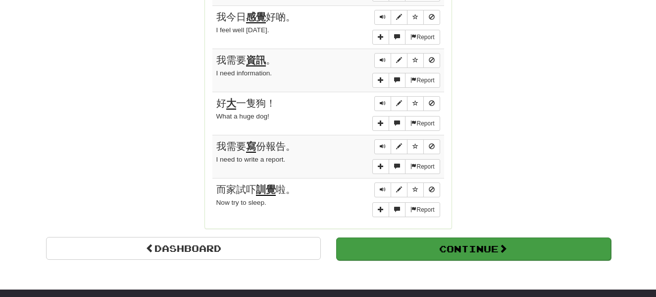
scroll to position [352, 0]
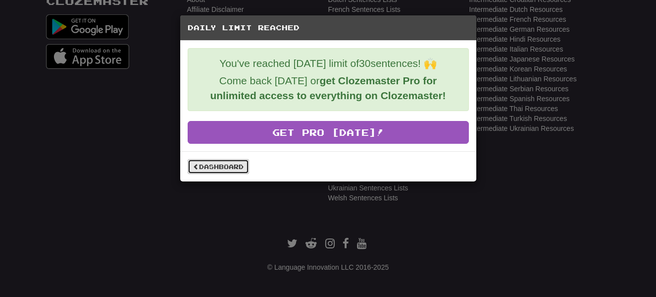
click at [231, 168] on link "Dashboard" at bounding box center [218, 166] width 61 height 15
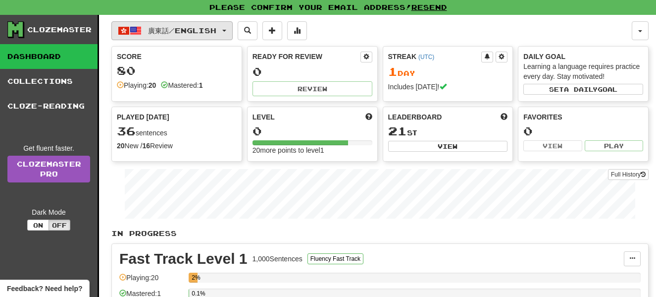
click at [154, 26] on span "廣東話 / English" at bounding box center [182, 30] width 68 height 8
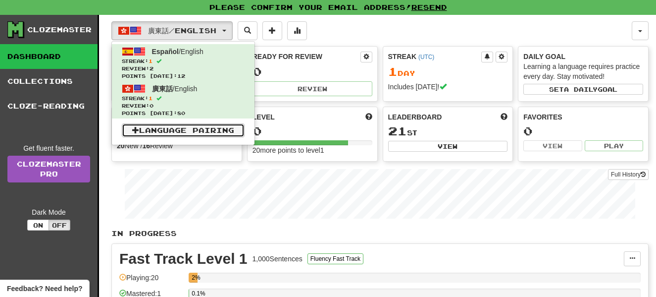
click at [189, 130] on link "Language Pairing" at bounding box center [183, 130] width 123 height 14
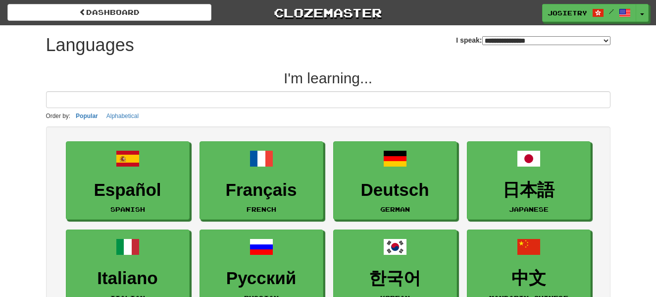
select select "*******"
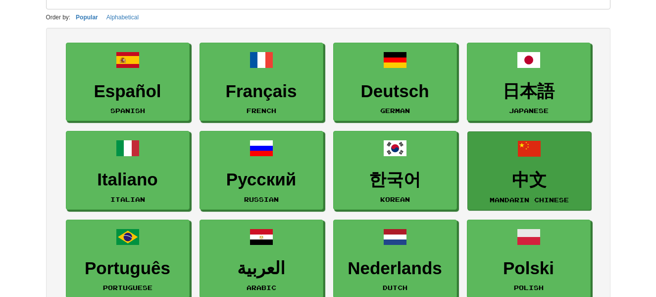
scroll to position [99, 0]
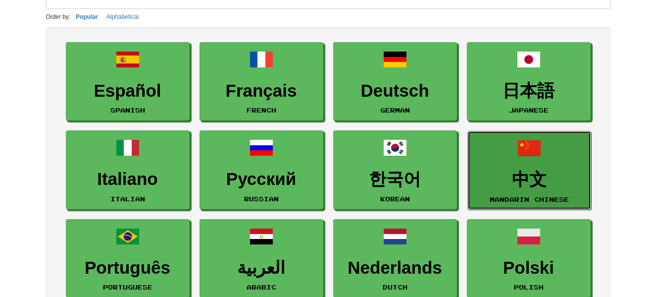
click at [556, 173] on h3 "中文" at bounding box center [529, 179] width 113 height 19
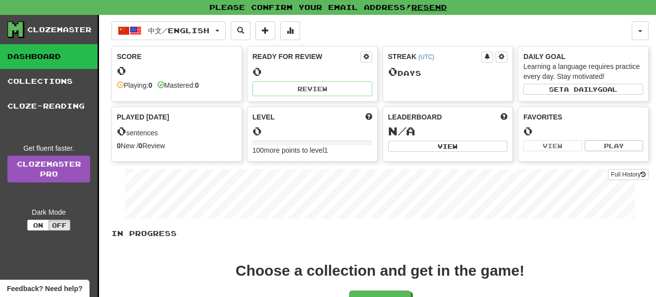
click at [395, 233] on p "In Progress" at bounding box center [379, 233] width 537 height 10
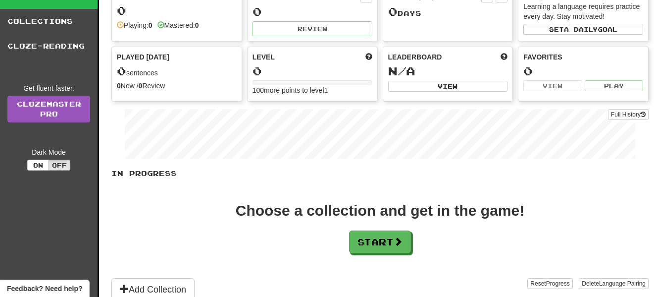
scroll to position [79, 0]
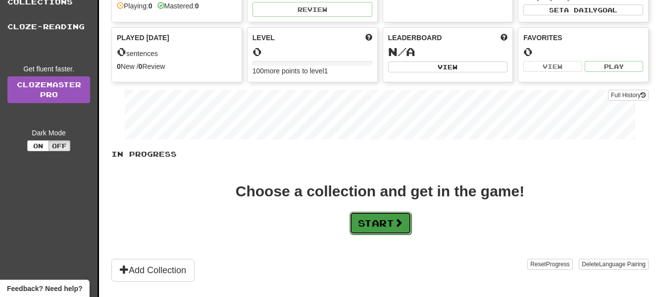
click at [368, 220] on button "Start" at bounding box center [381, 222] width 62 height 23
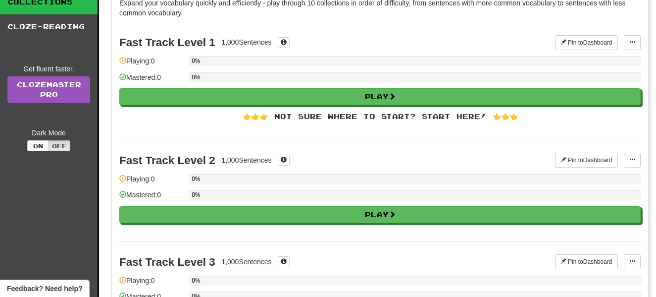
scroll to position [0, 0]
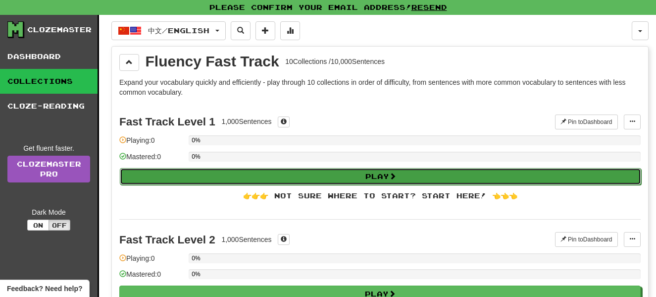
click at [287, 178] on button "Play" at bounding box center [380, 176] width 521 height 17
select select "**"
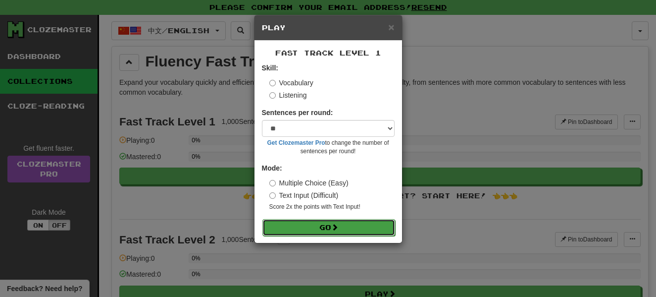
click at [344, 226] on button "Go" at bounding box center [328, 227] width 133 height 17
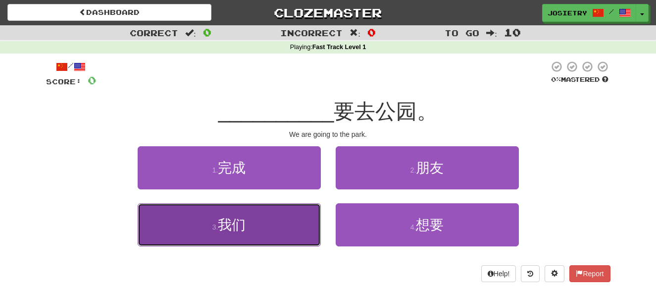
click at [261, 224] on button "3 . 我们" at bounding box center [229, 224] width 183 height 43
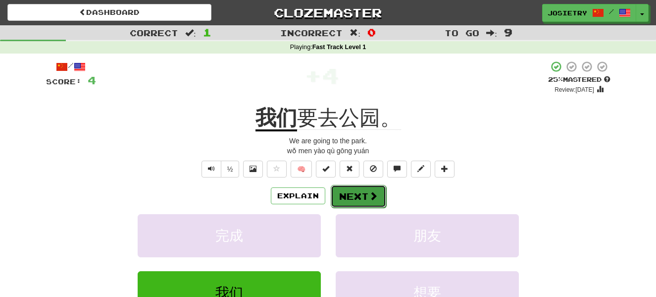
click at [358, 194] on button "Next" at bounding box center [358, 196] width 55 height 23
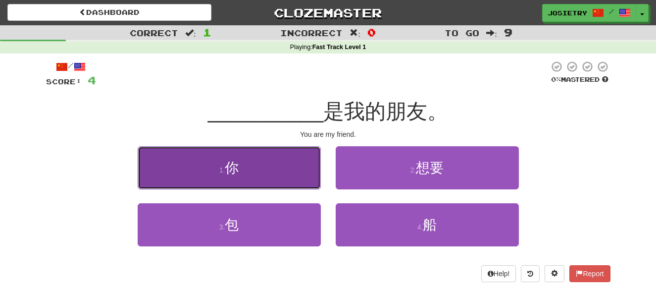
click at [293, 173] on button "1 . 你" at bounding box center [229, 167] width 183 height 43
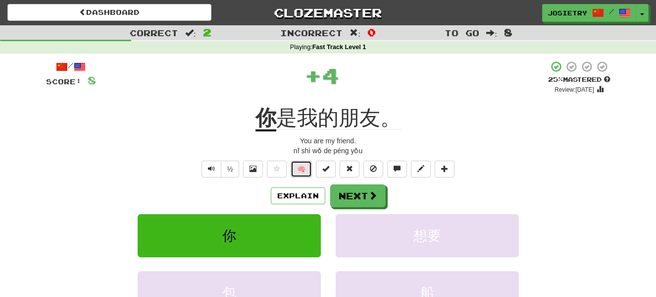
click at [299, 170] on button "🧠" at bounding box center [301, 168] width 21 height 17
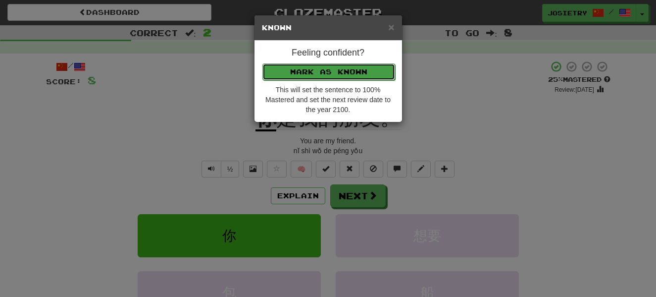
click at [342, 72] on button "Mark as Known" at bounding box center [328, 71] width 133 height 17
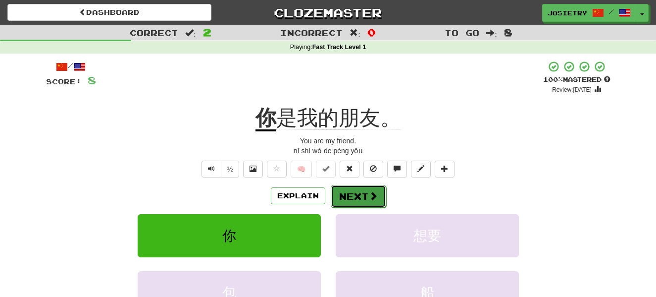
click at [356, 196] on button "Next" at bounding box center [358, 196] width 55 height 23
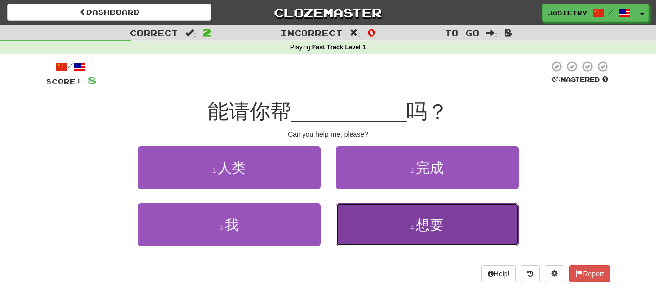
click at [384, 220] on button "4 . 想要" at bounding box center [427, 224] width 183 height 43
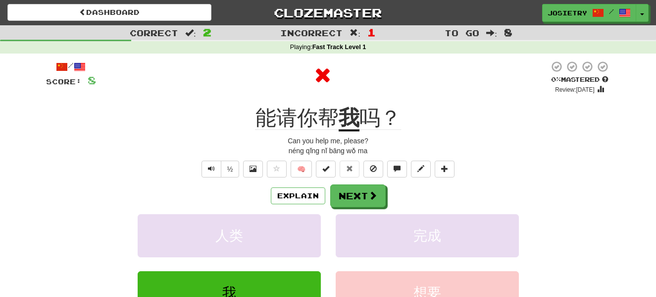
click at [423, 186] on div "Explain Next" at bounding box center [328, 195] width 564 height 23
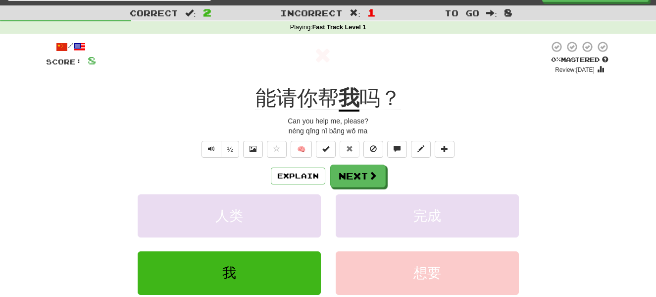
scroll to position [40, 0]
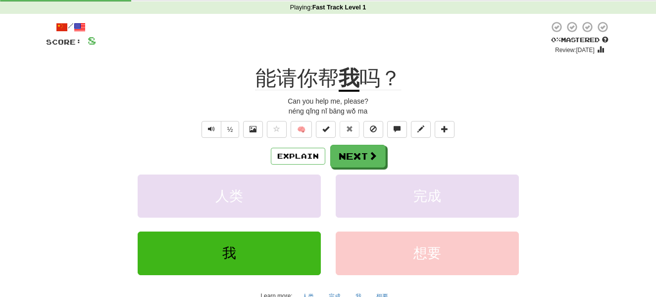
click at [108, 205] on div "人类 完成" at bounding box center [328, 202] width 594 height 57
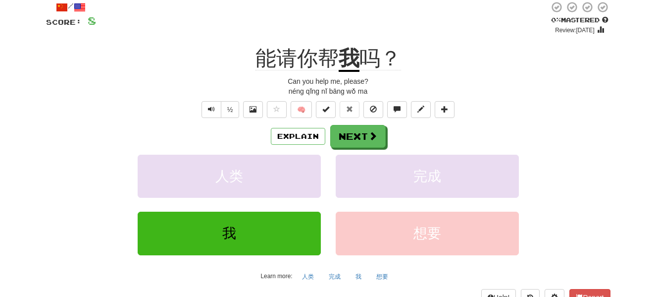
scroll to position [79, 0]
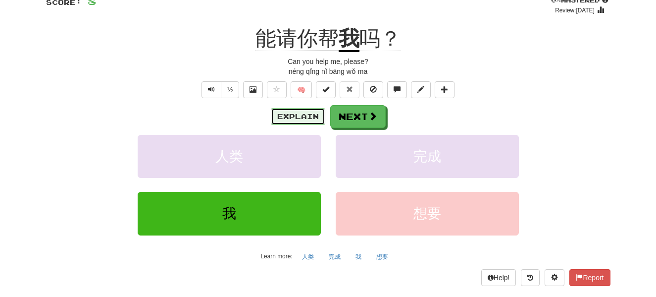
click at [296, 114] on button "Explain" at bounding box center [298, 116] width 54 height 17
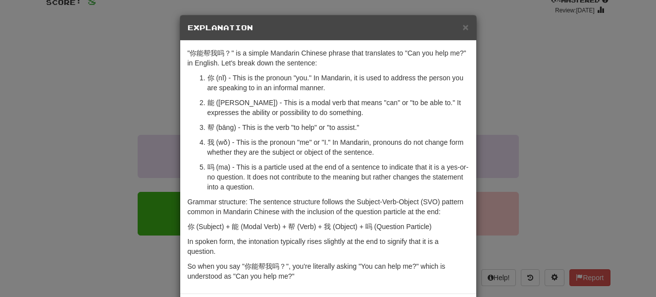
click at [252, 112] on p "能 ([PERSON_NAME]) - This is a modal verb that means "can" or "to be able to." I…" at bounding box center [337, 108] width 261 height 20
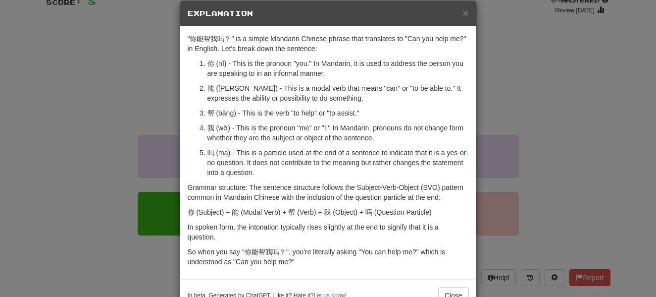
scroll to position [0, 0]
